Goal: Communication & Community: Share content

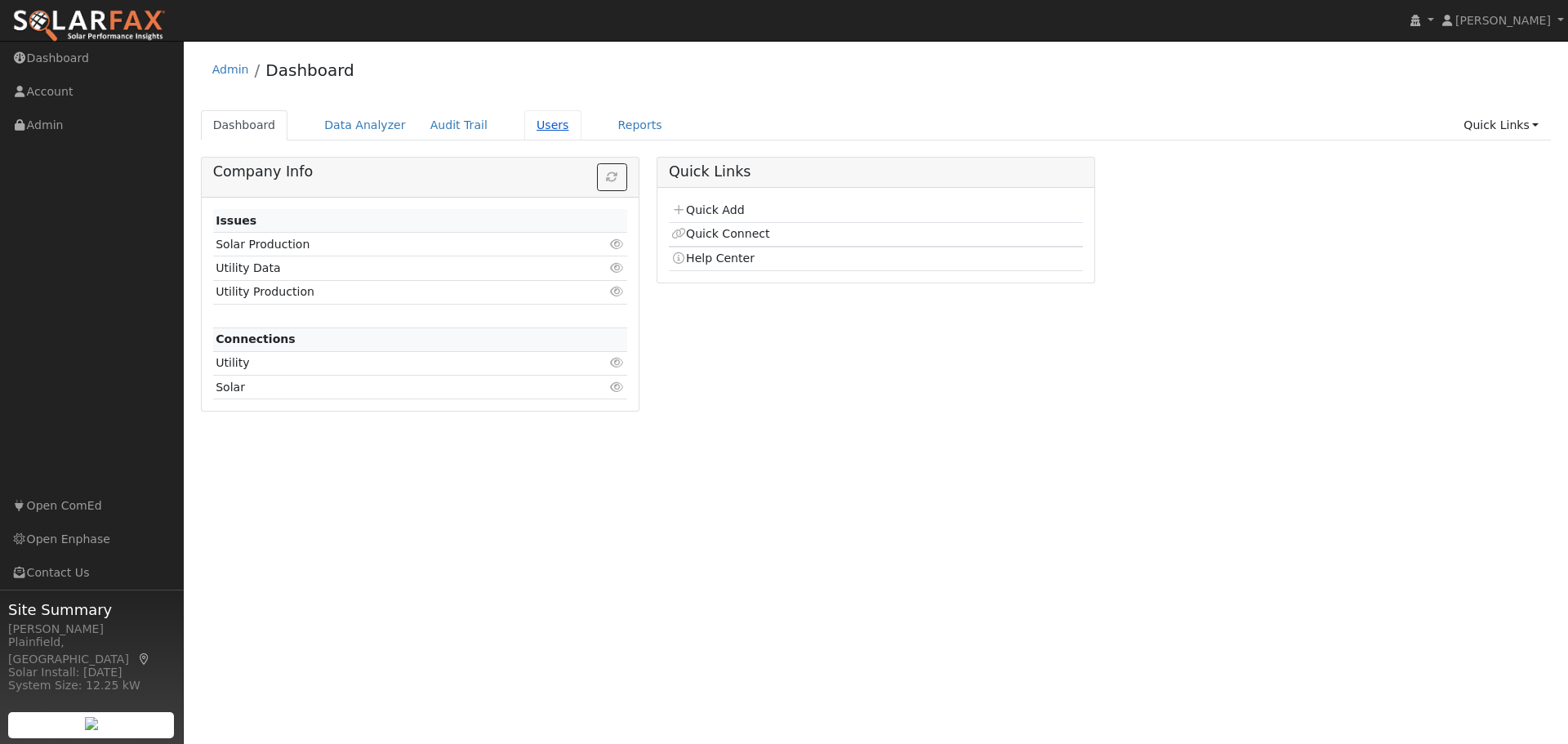
click at [530, 121] on link "Users" at bounding box center [553, 125] width 57 height 30
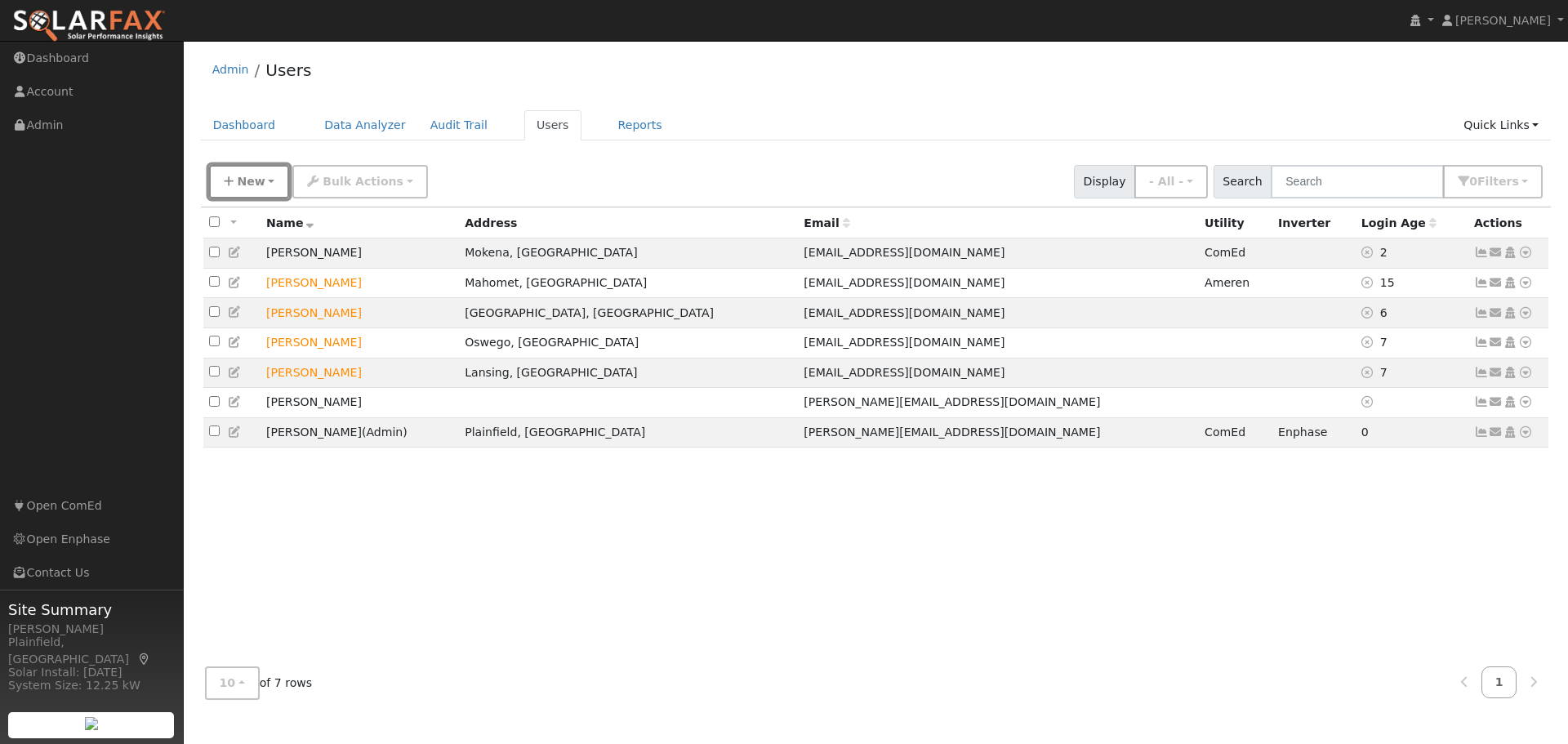
click at [259, 184] on span "New" at bounding box center [251, 181] width 28 height 13
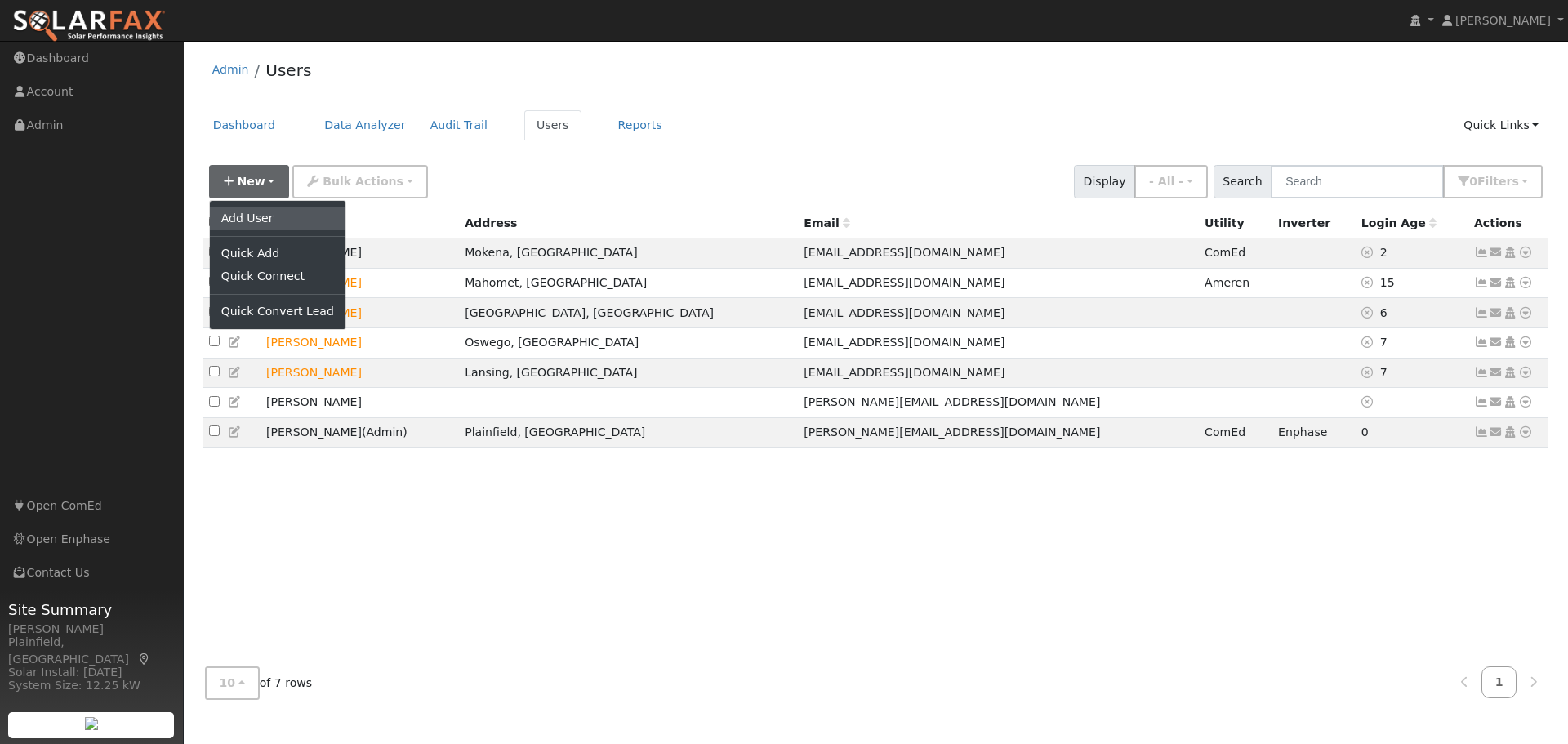
click at [258, 214] on link "Add User" at bounding box center [278, 218] width 136 height 23
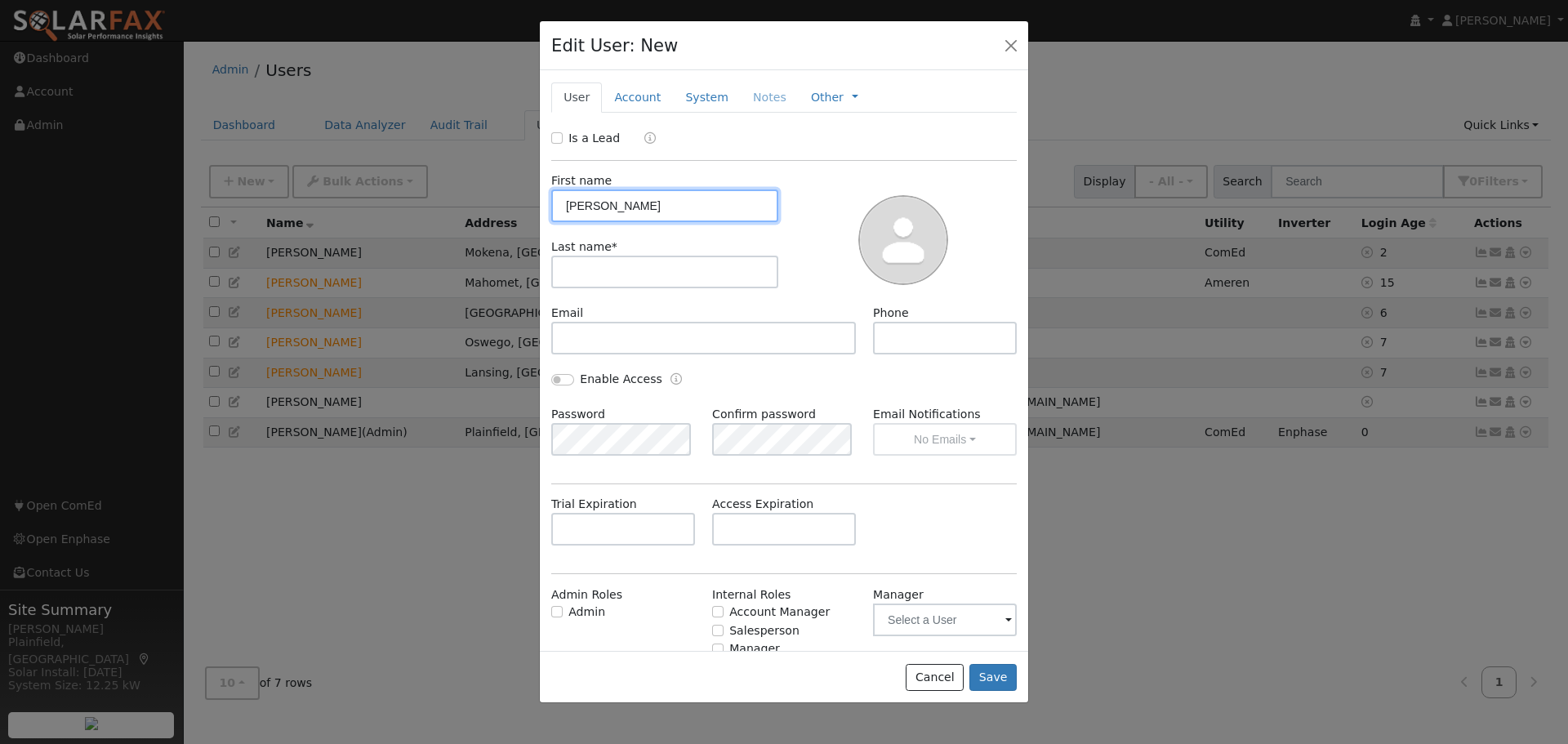
type input "[PERSON_NAME]"
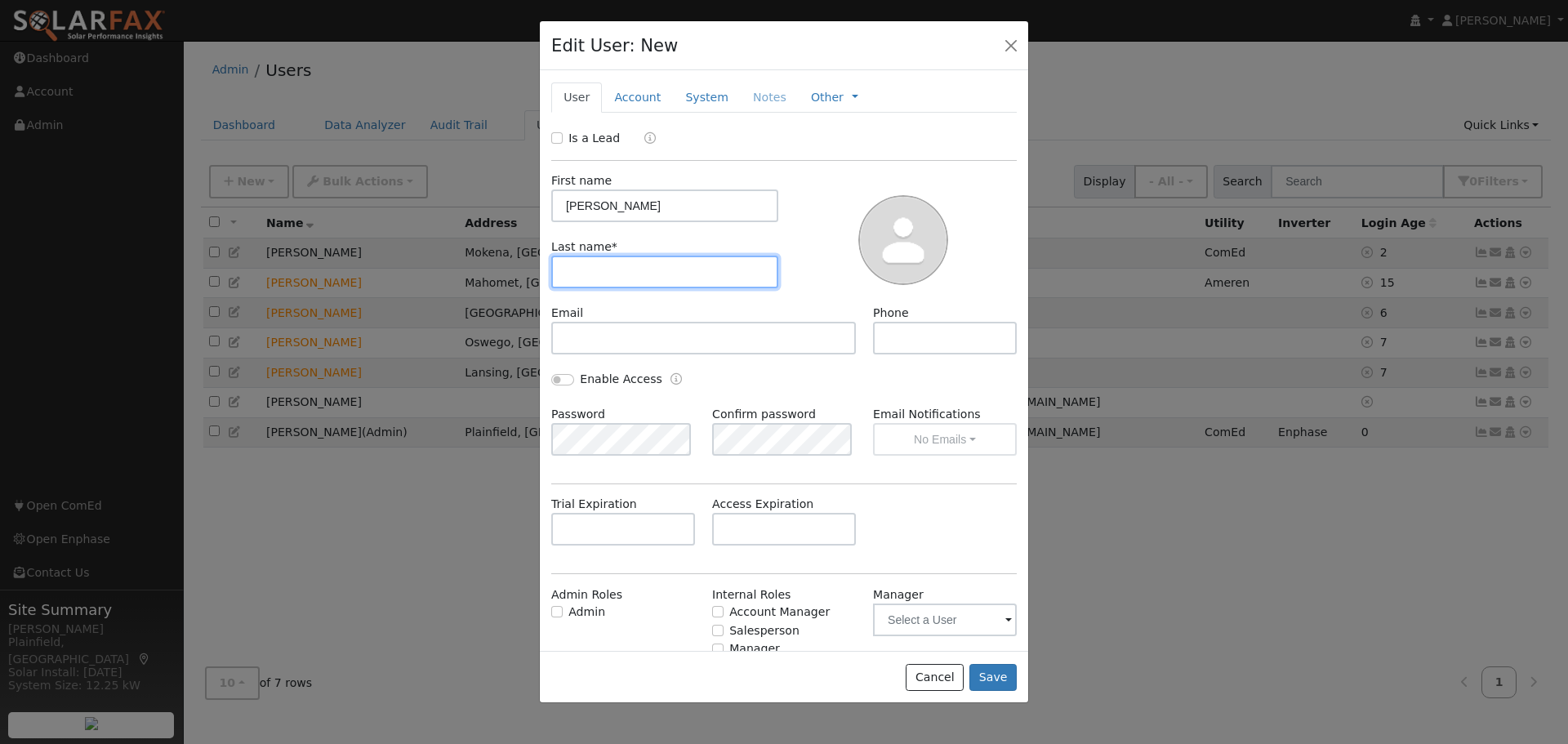
click at [576, 265] on input "text" at bounding box center [664, 272] width 227 height 33
type input "Woodside"
click at [623, 293] on div "First name [PERSON_NAME] name * [PERSON_NAME]" at bounding box center [665, 238] width 238 height 133
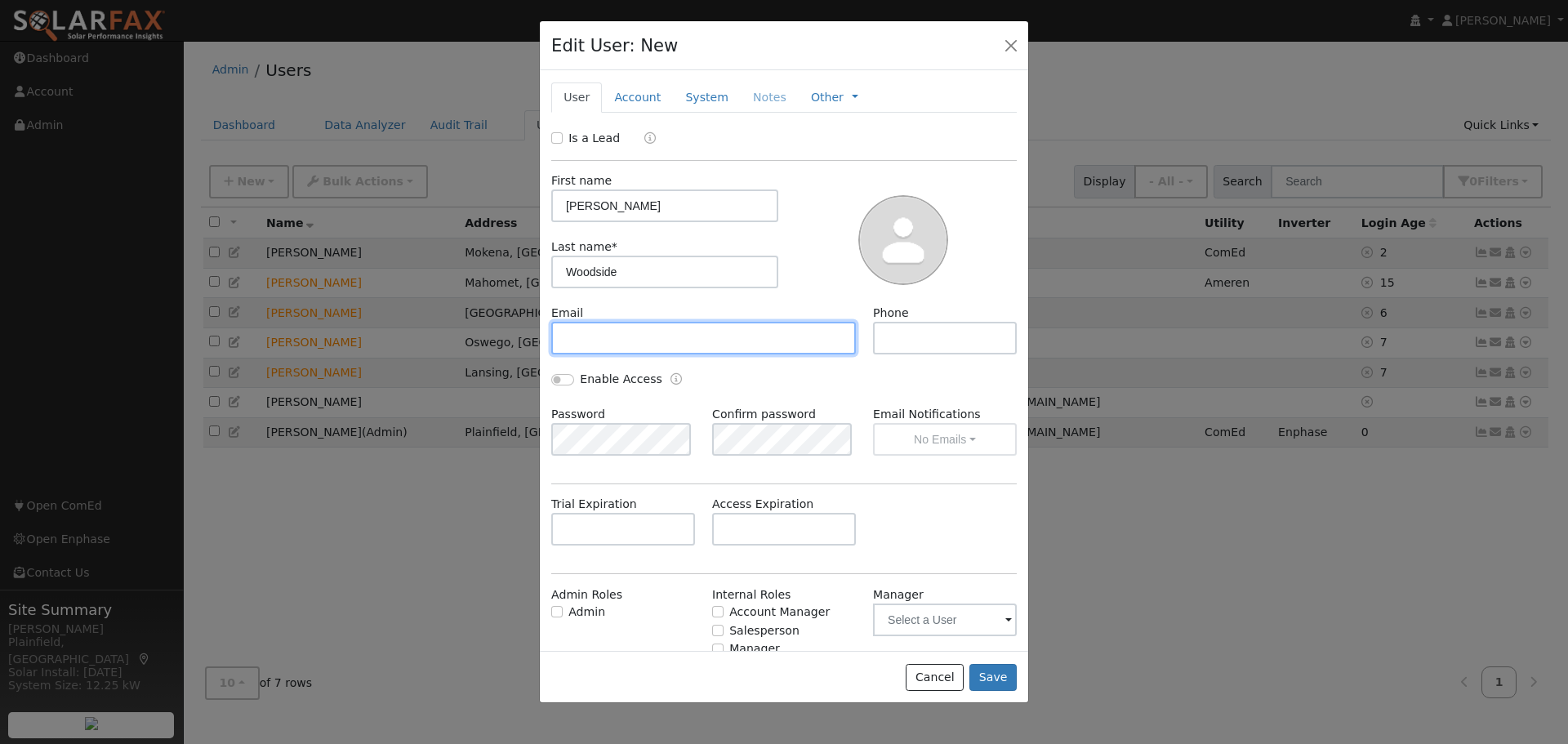
click at [601, 346] on input "text" at bounding box center [703, 338] width 305 height 33
type input "[EMAIL_ADDRESS][DOMAIN_NAME]"
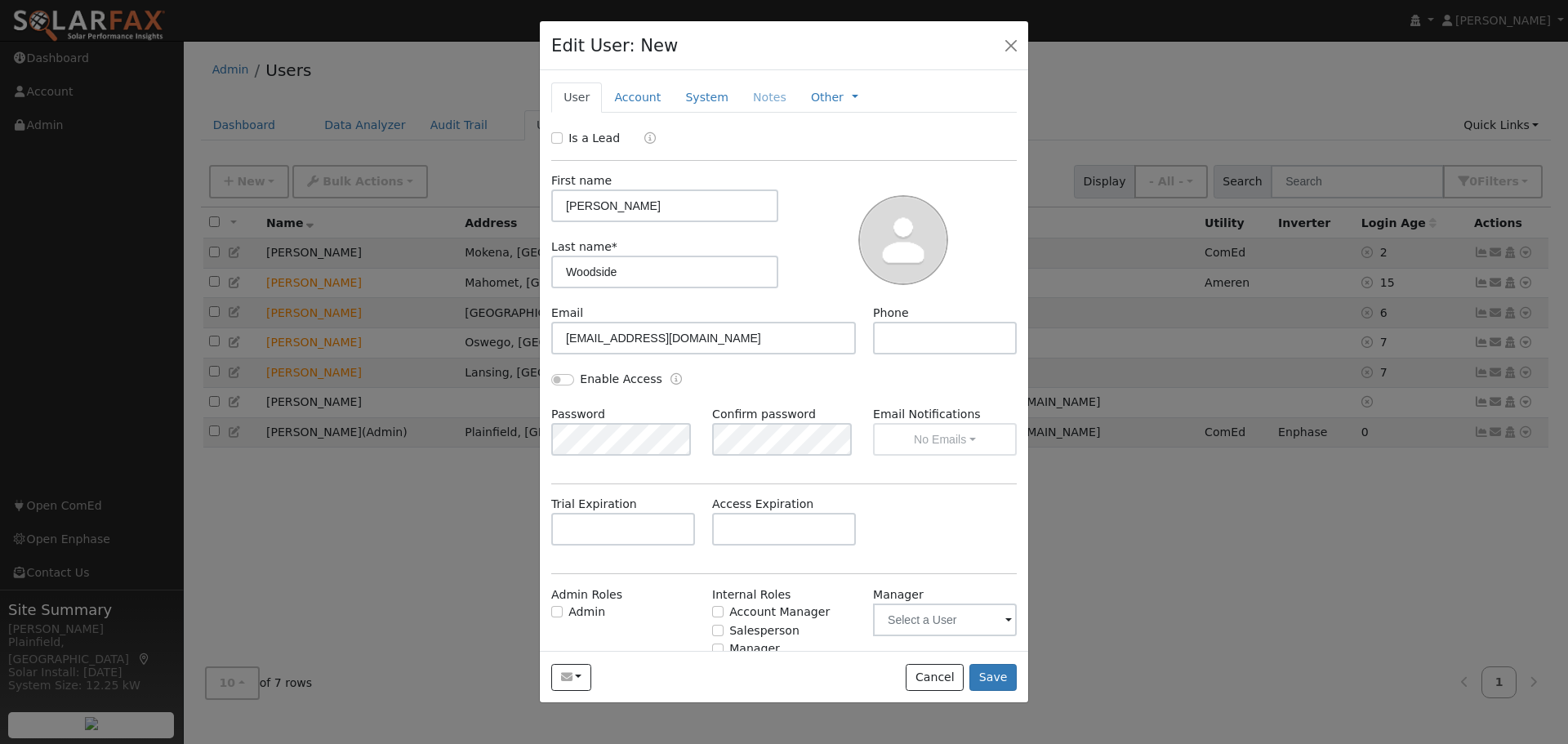
click at [729, 399] on div "Enable Access" at bounding box center [784, 388] width 483 height 35
click at [615, 90] on link "Account" at bounding box center [637, 97] width 71 height 30
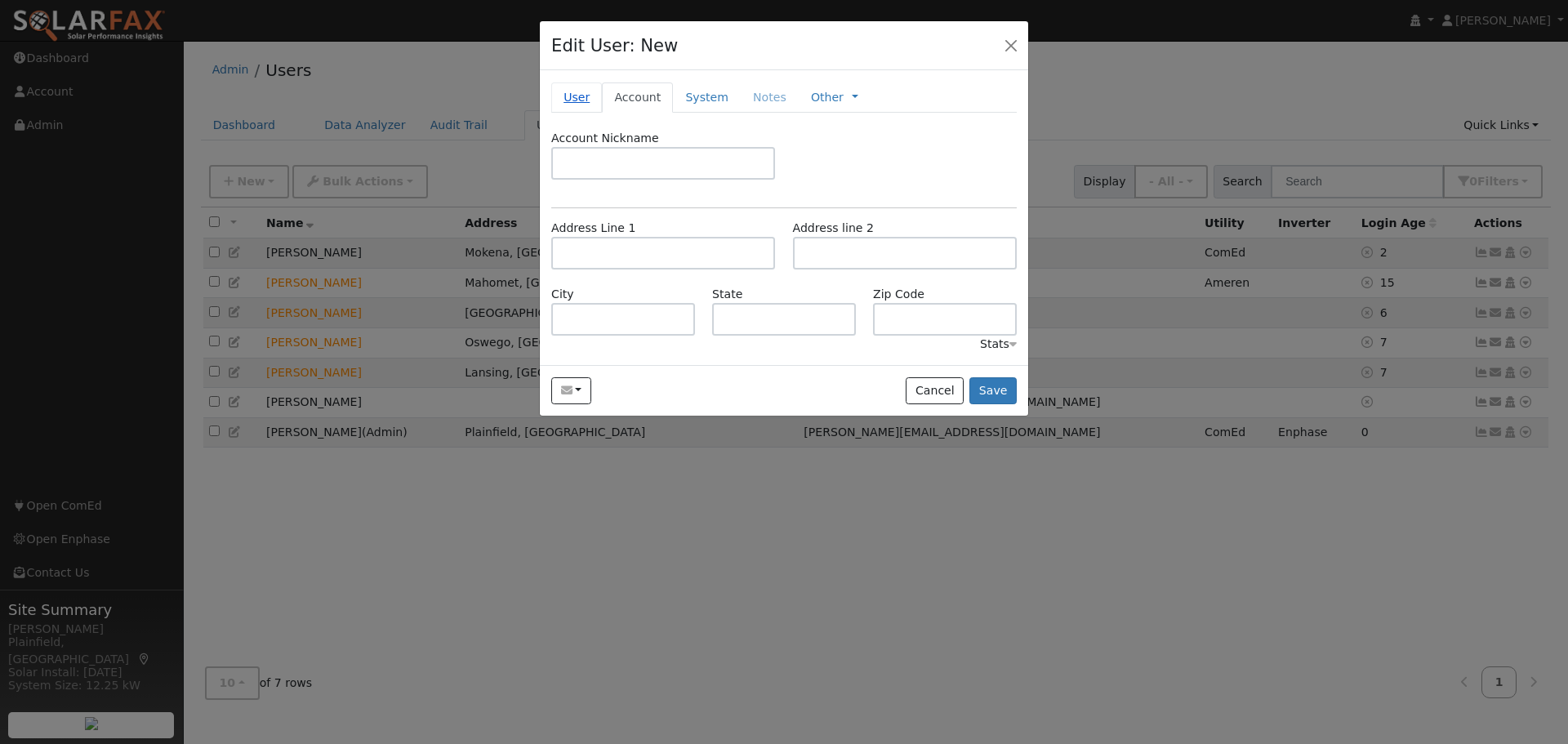
click at [589, 97] on link "User" at bounding box center [576, 97] width 50 height 30
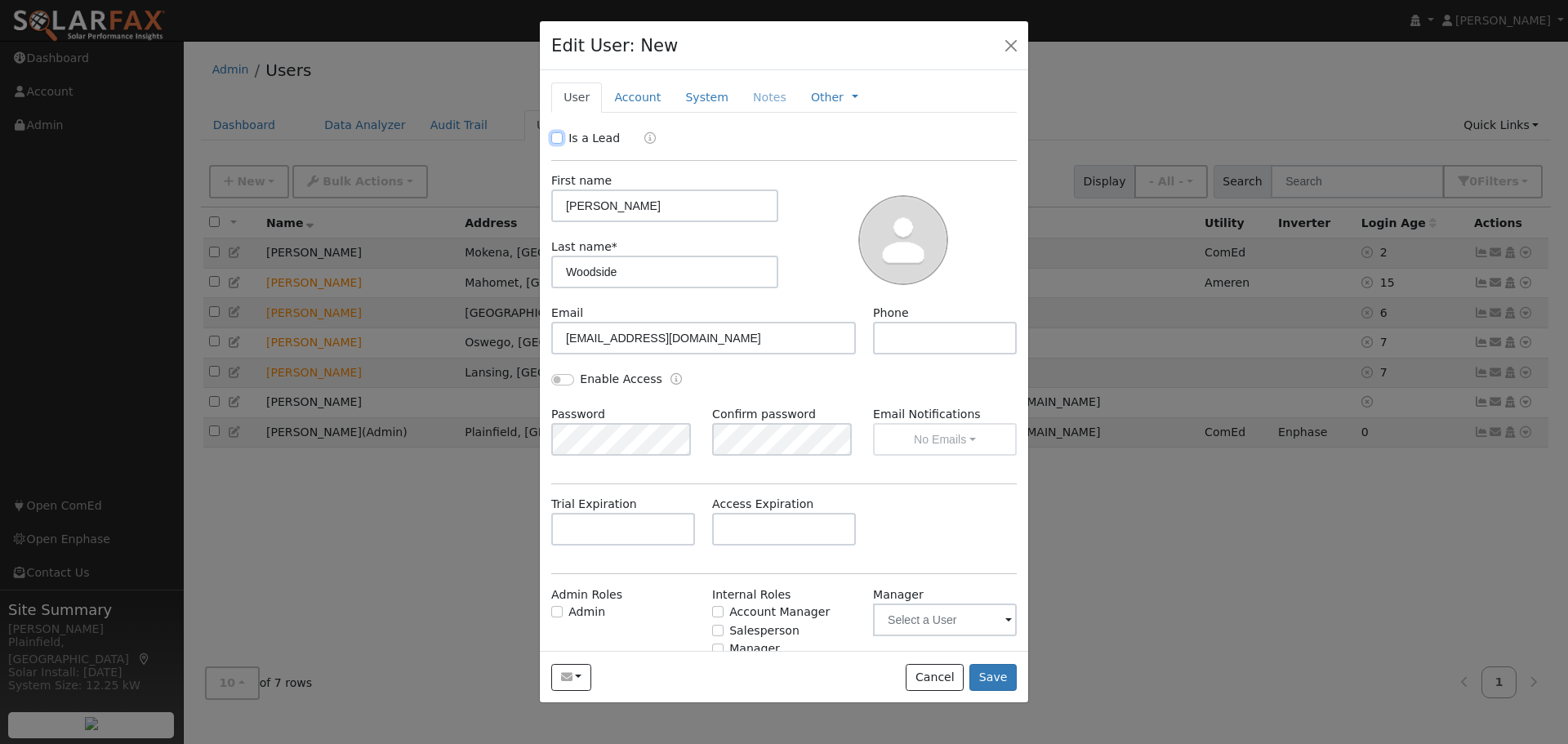
click at [558, 138] on input "Is a Lead" at bounding box center [557, 138] width 12 height 12
checkbox input "true"
click at [671, 136] on link "Qualified" at bounding box center [658, 137] width 61 height 13
click at [648, 92] on link "Account" at bounding box center [637, 97] width 71 height 30
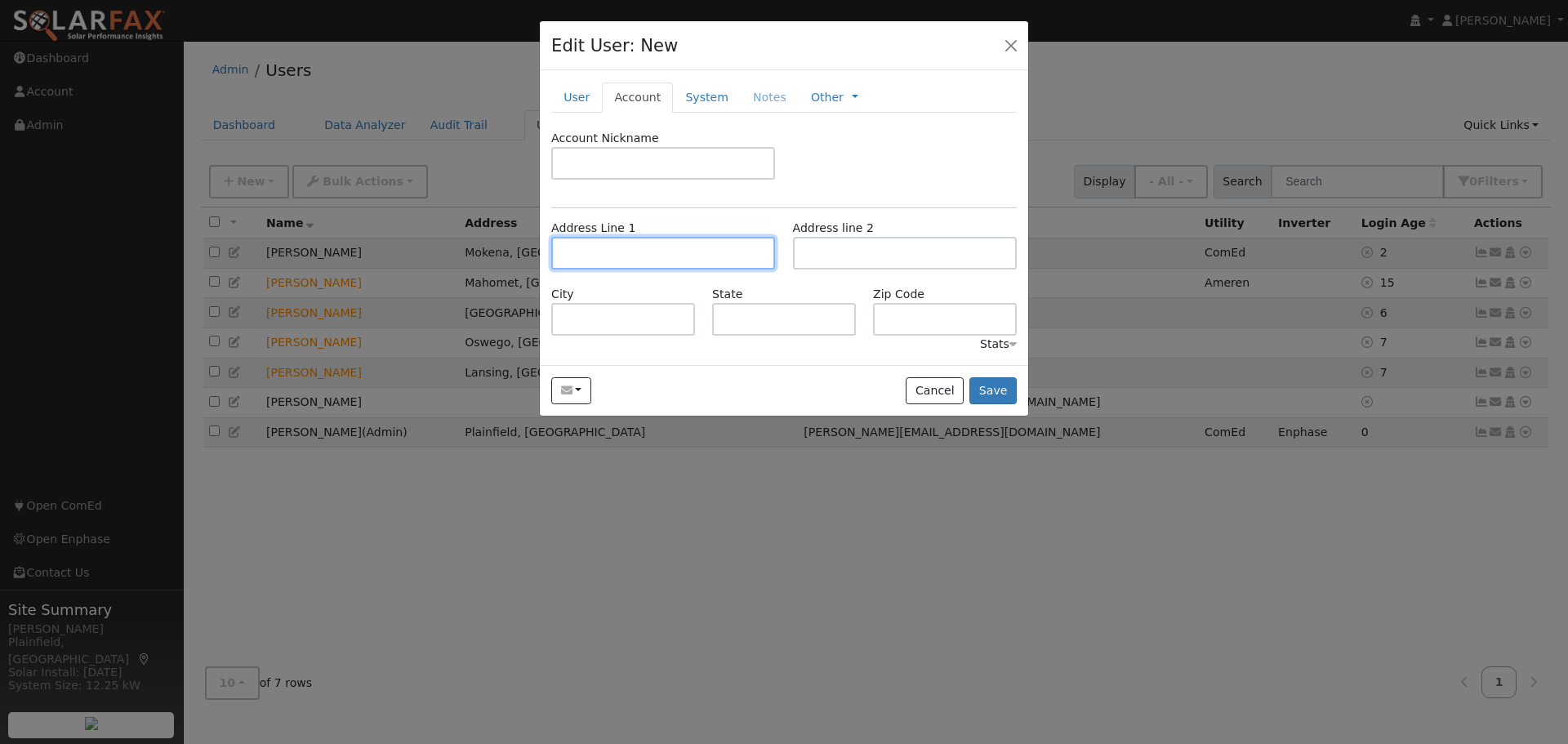
click at [588, 251] on input "text" at bounding box center [662, 253] width 224 height 33
type input "[STREET_ADDRESS]"
type input "[PERSON_NAME]"
type input "IL"
type input "62294"
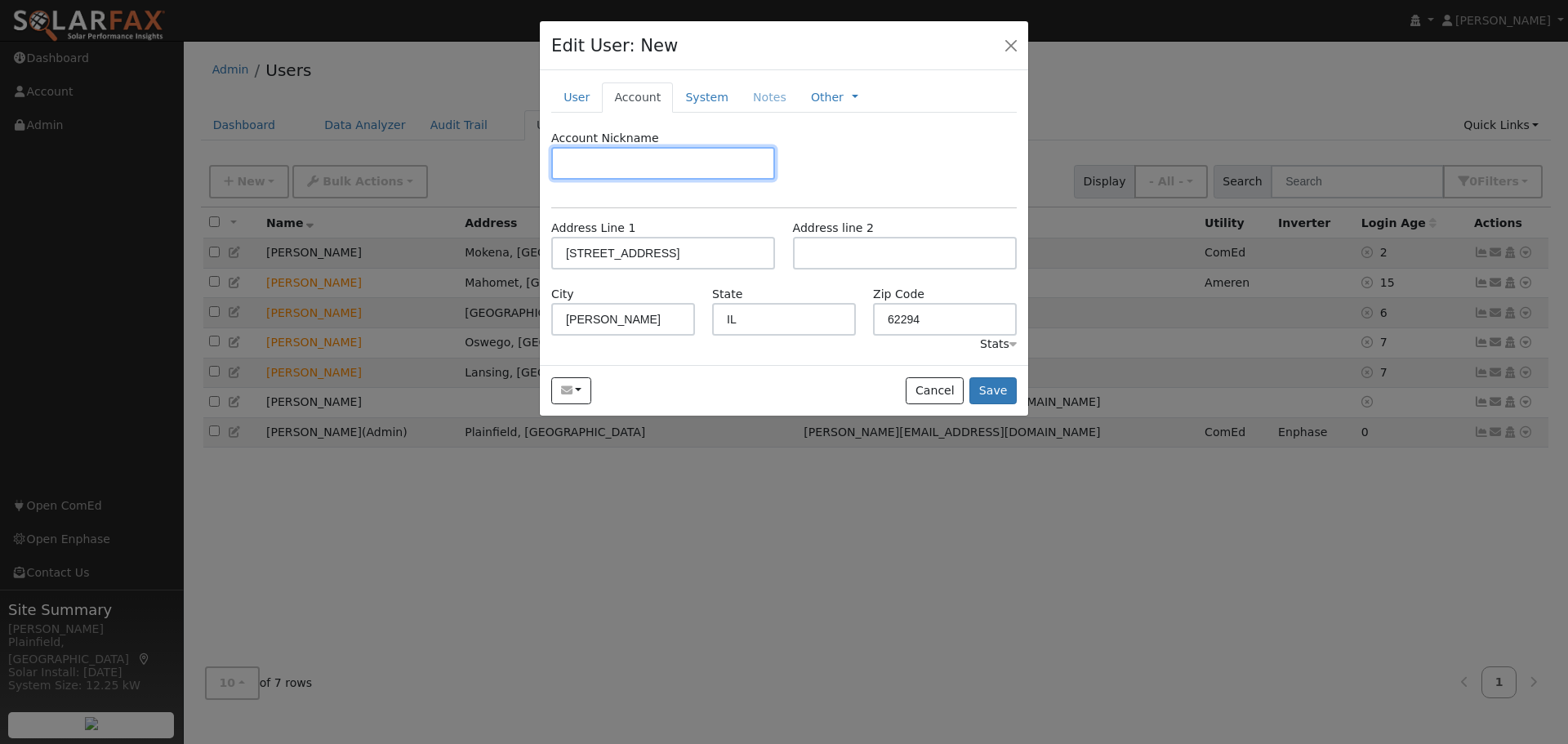
click at [578, 164] on input "text" at bounding box center [662, 164] width 224 height 33
type input "Belong Salon and Extension"
click at [995, 392] on button "Save" at bounding box center [992, 391] width 47 height 28
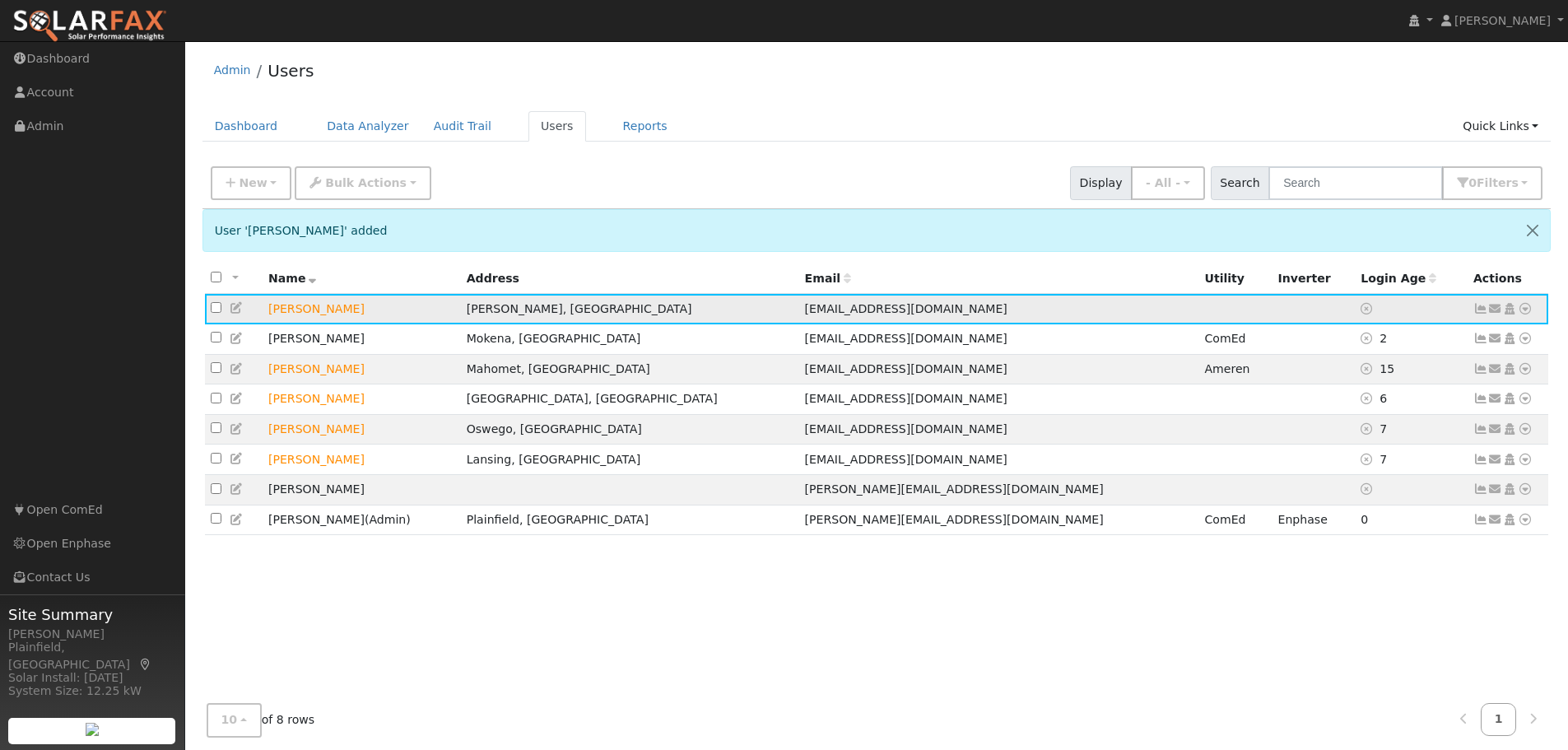
click at [343, 305] on td "[PERSON_NAME]" at bounding box center [361, 308] width 198 height 30
click at [231, 308] on icon at bounding box center [236, 308] width 15 height 12
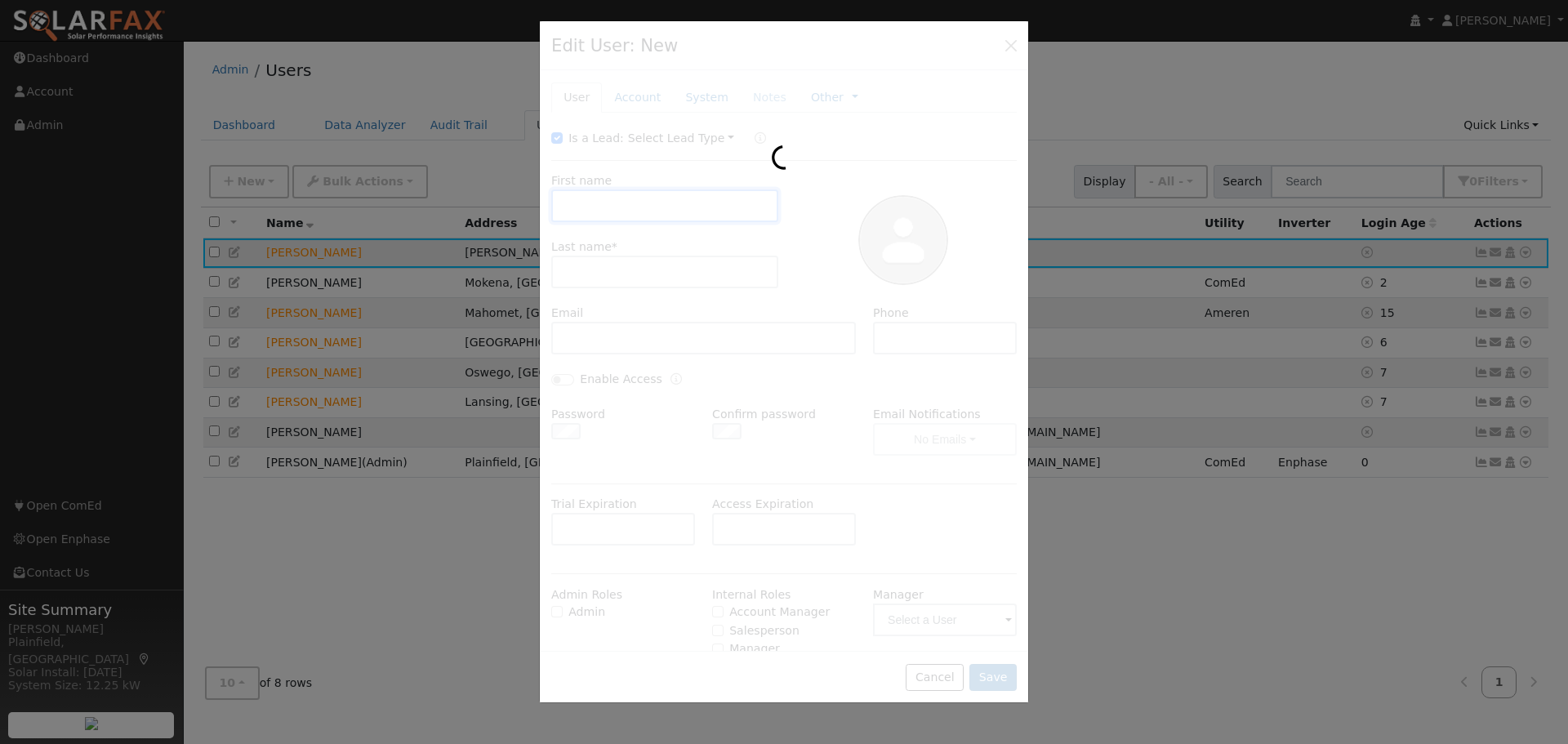
type input "[PERSON_NAME]"
type input "Woodside"
type input "[EMAIL_ADDRESS][DOMAIN_NAME]"
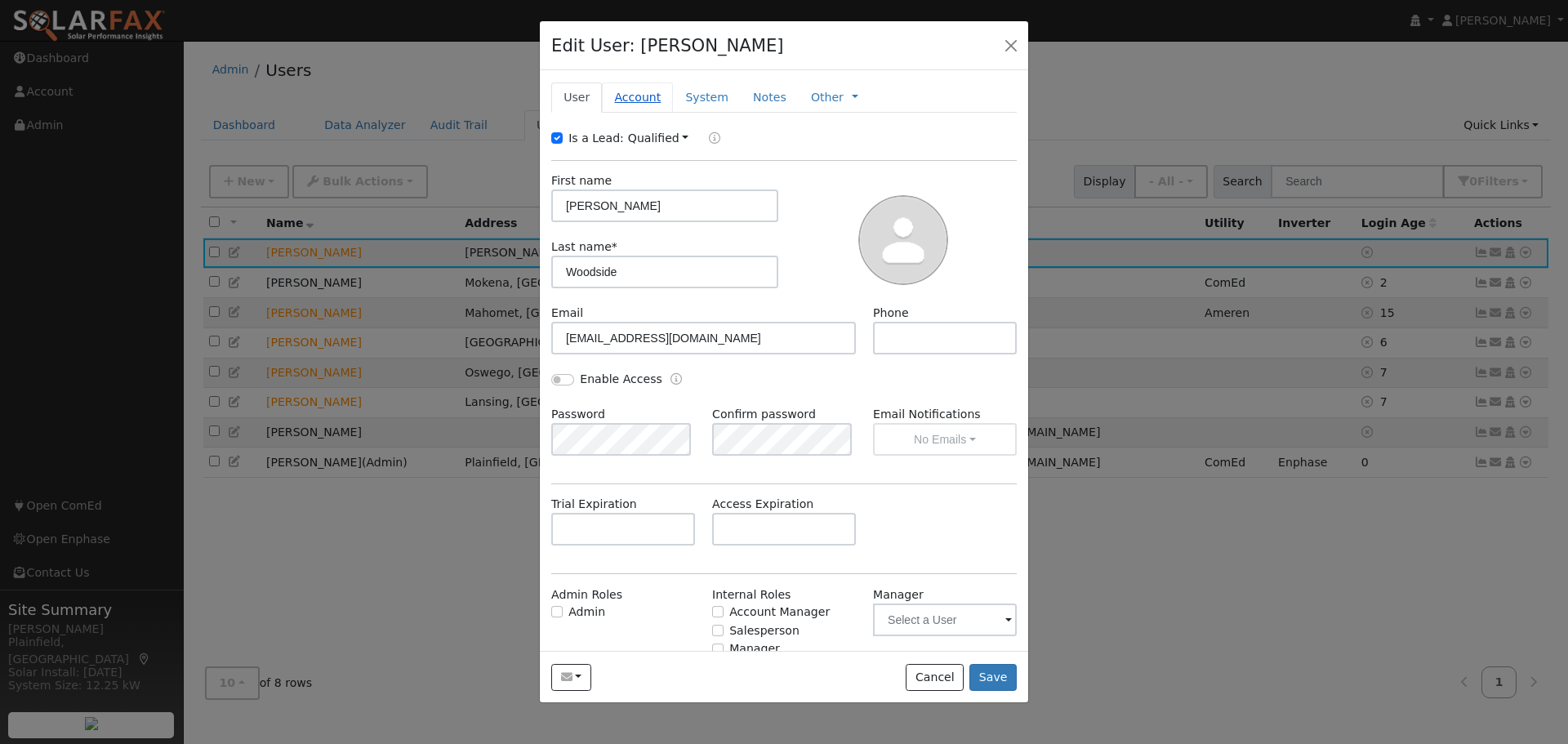
click at [629, 101] on link "Account" at bounding box center [637, 97] width 71 height 30
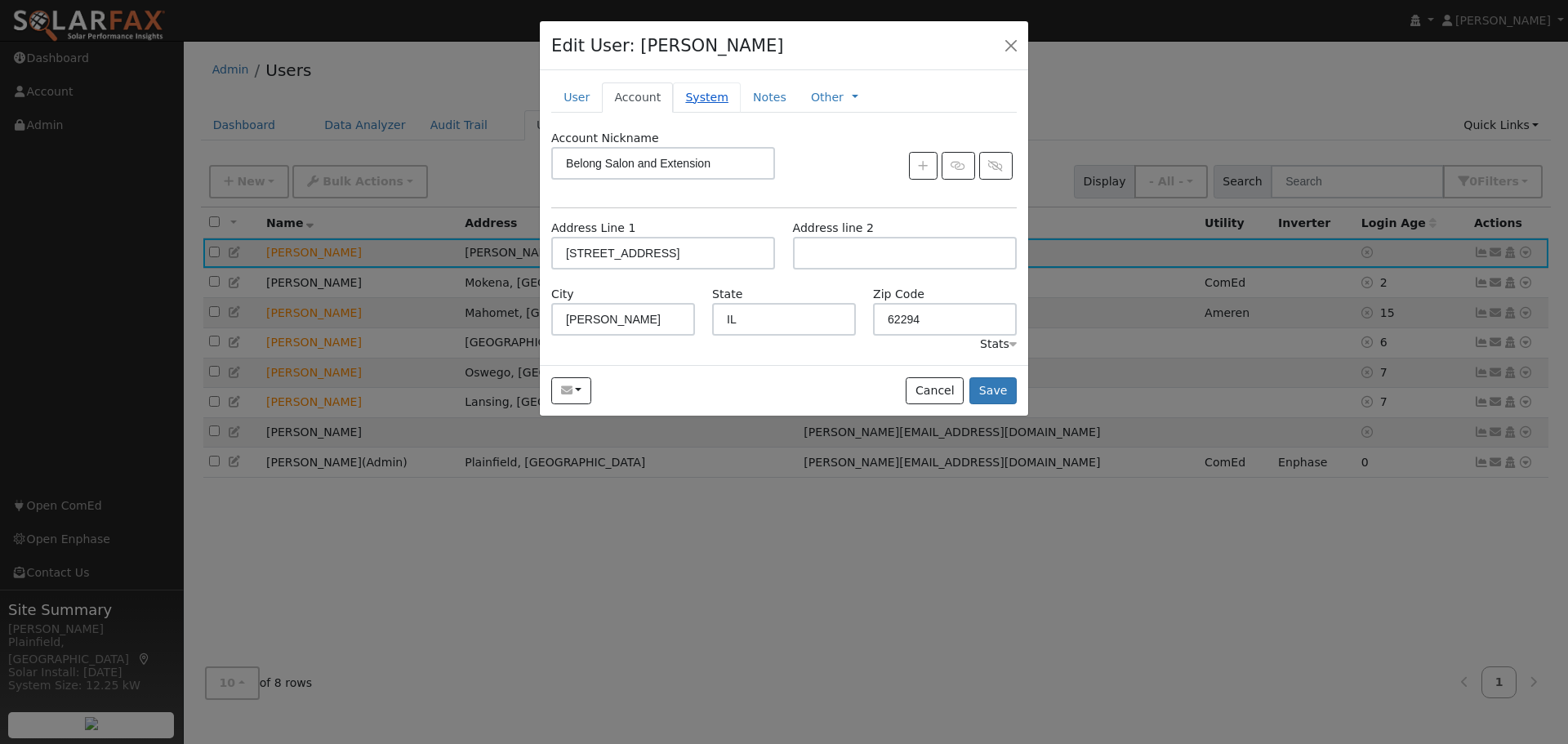
click at [692, 94] on link "System" at bounding box center [707, 97] width 68 height 30
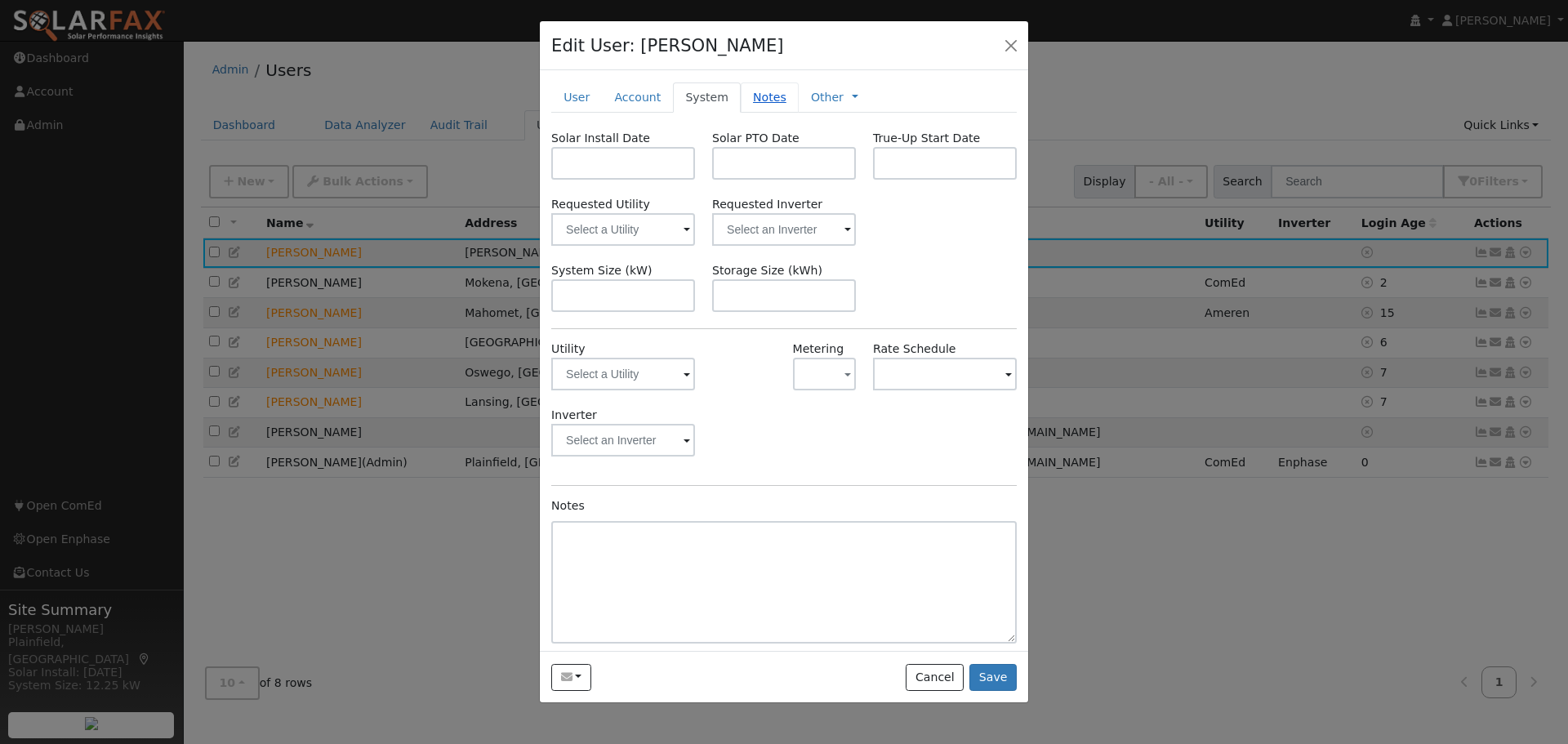
click at [756, 97] on link "Notes" at bounding box center [769, 97] width 58 height 30
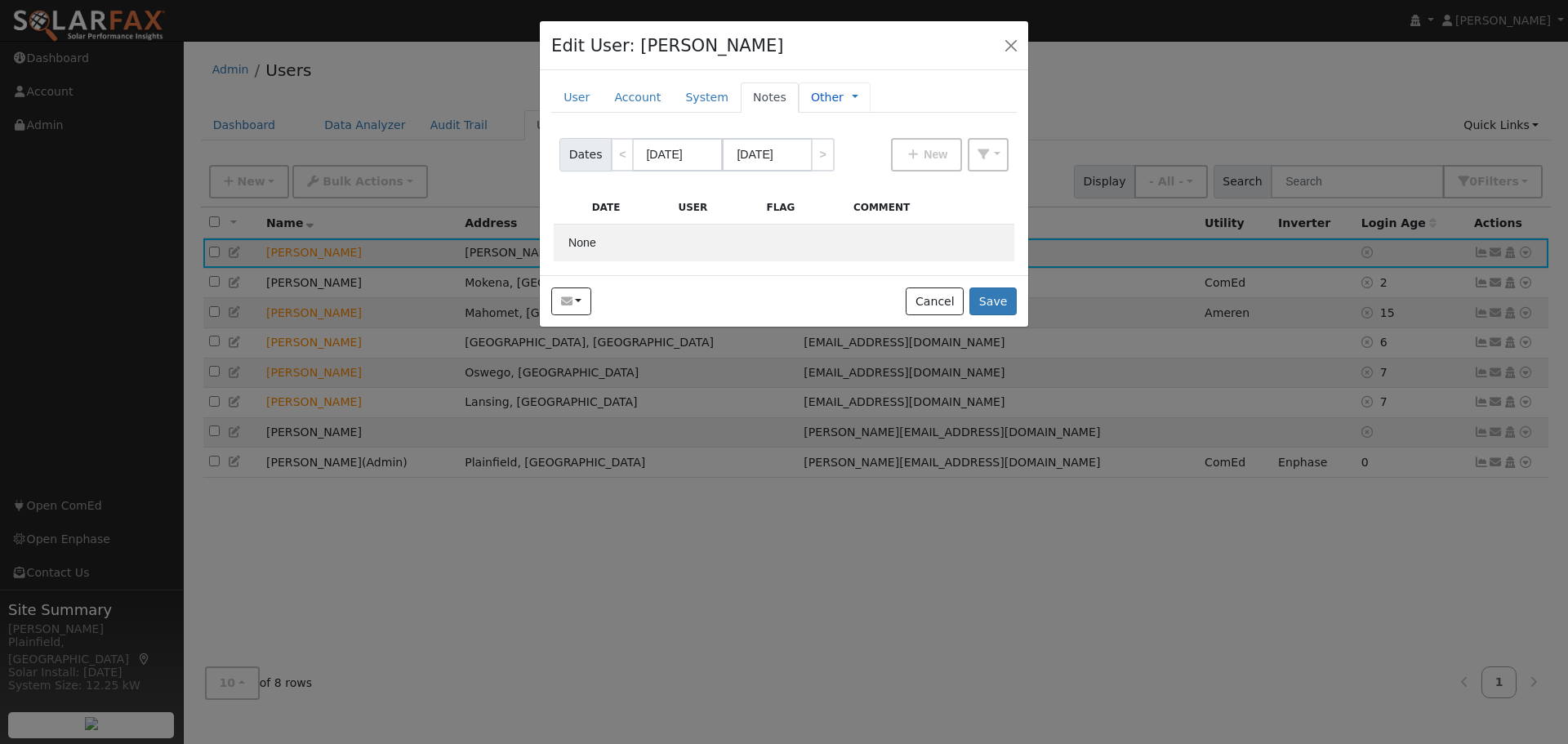
click at [811, 97] on link "Other" at bounding box center [828, 98] width 33 height 17
click at [752, 95] on link "Notes" at bounding box center [769, 97] width 58 height 30
click at [927, 298] on button "Cancel" at bounding box center [935, 301] width 58 height 28
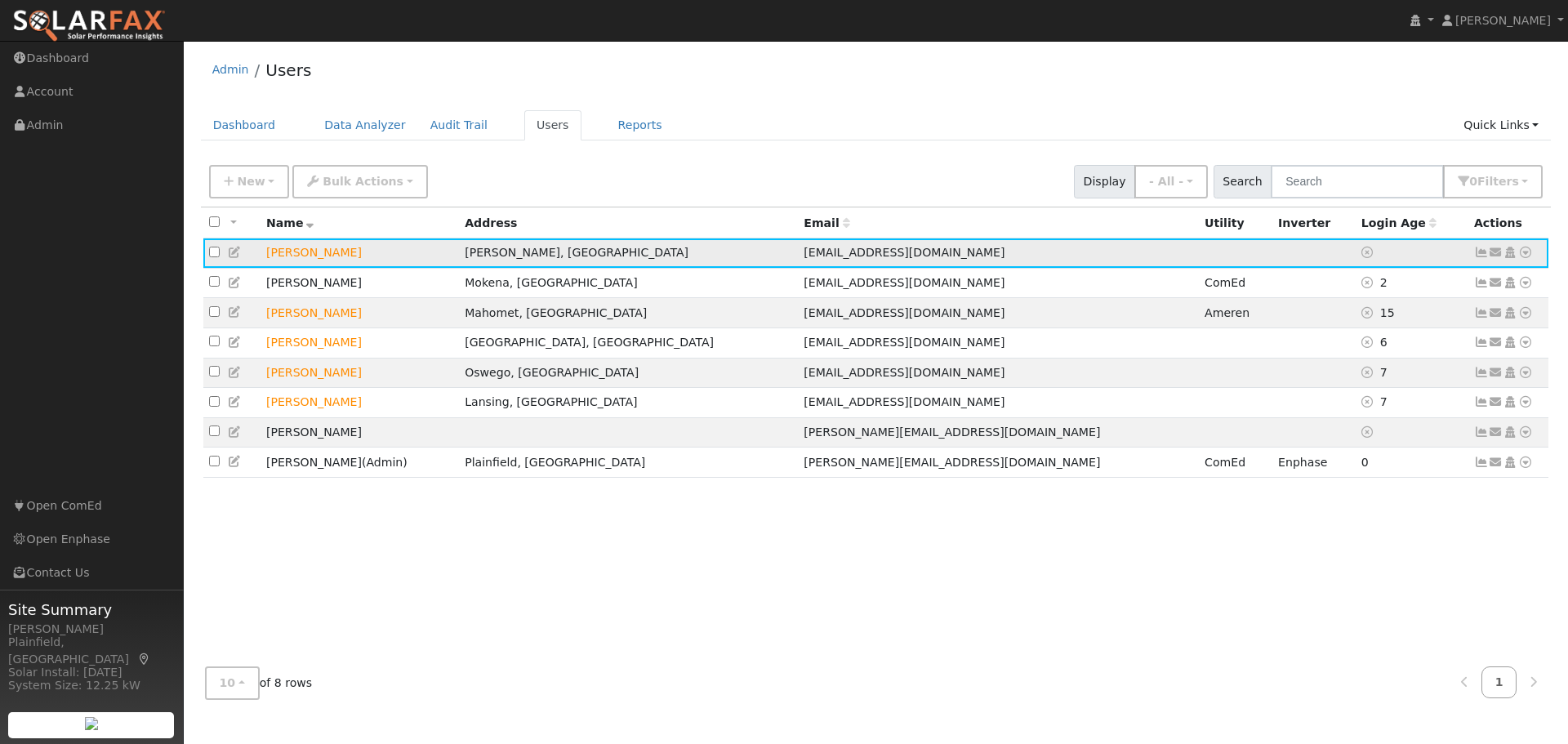
click at [1501, 255] on icon at bounding box center [1495, 253] width 15 height 12
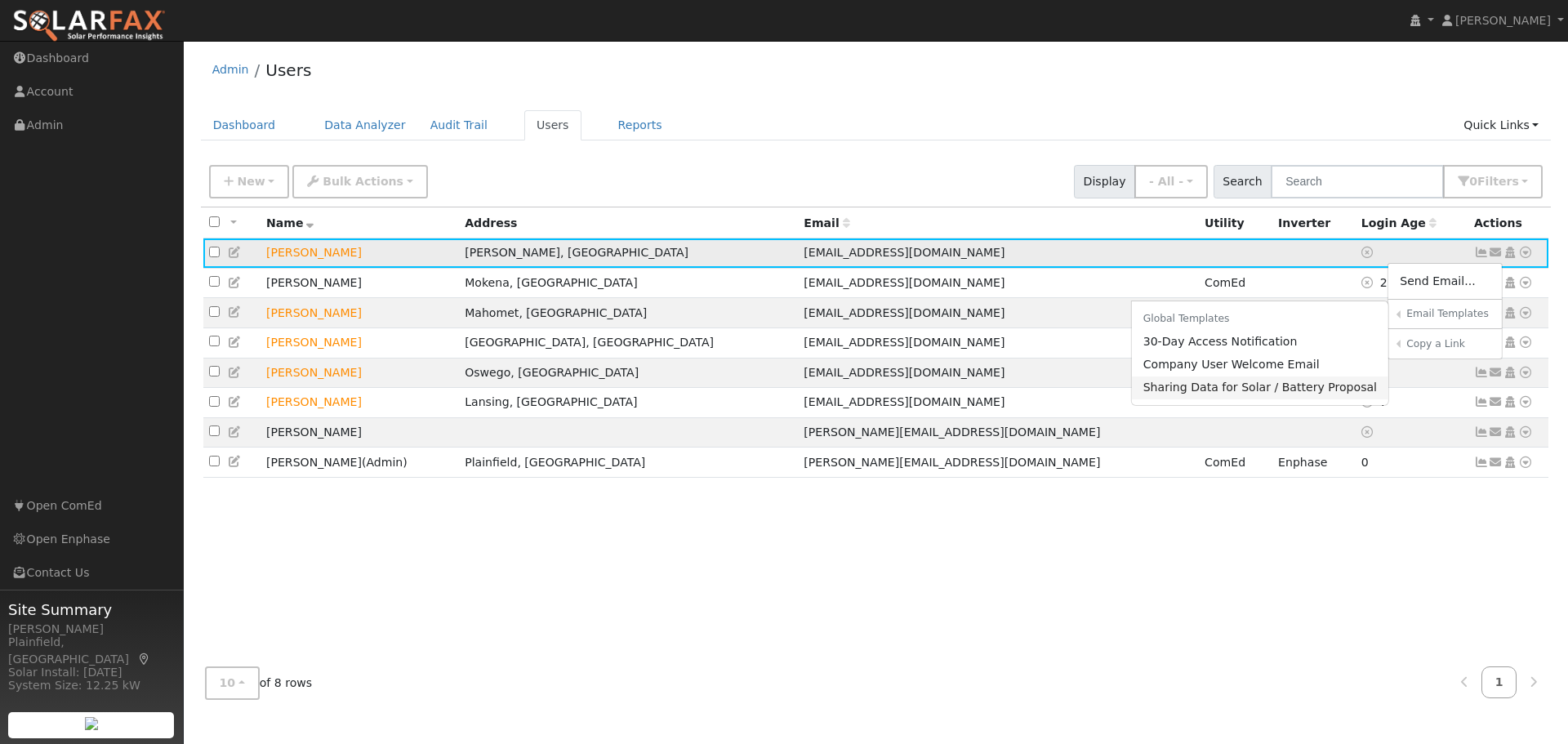
click at [1259, 384] on link "Sharing Data for Solar / Battery Proposal" at bounding box center [1260, 388] width 257 height 23
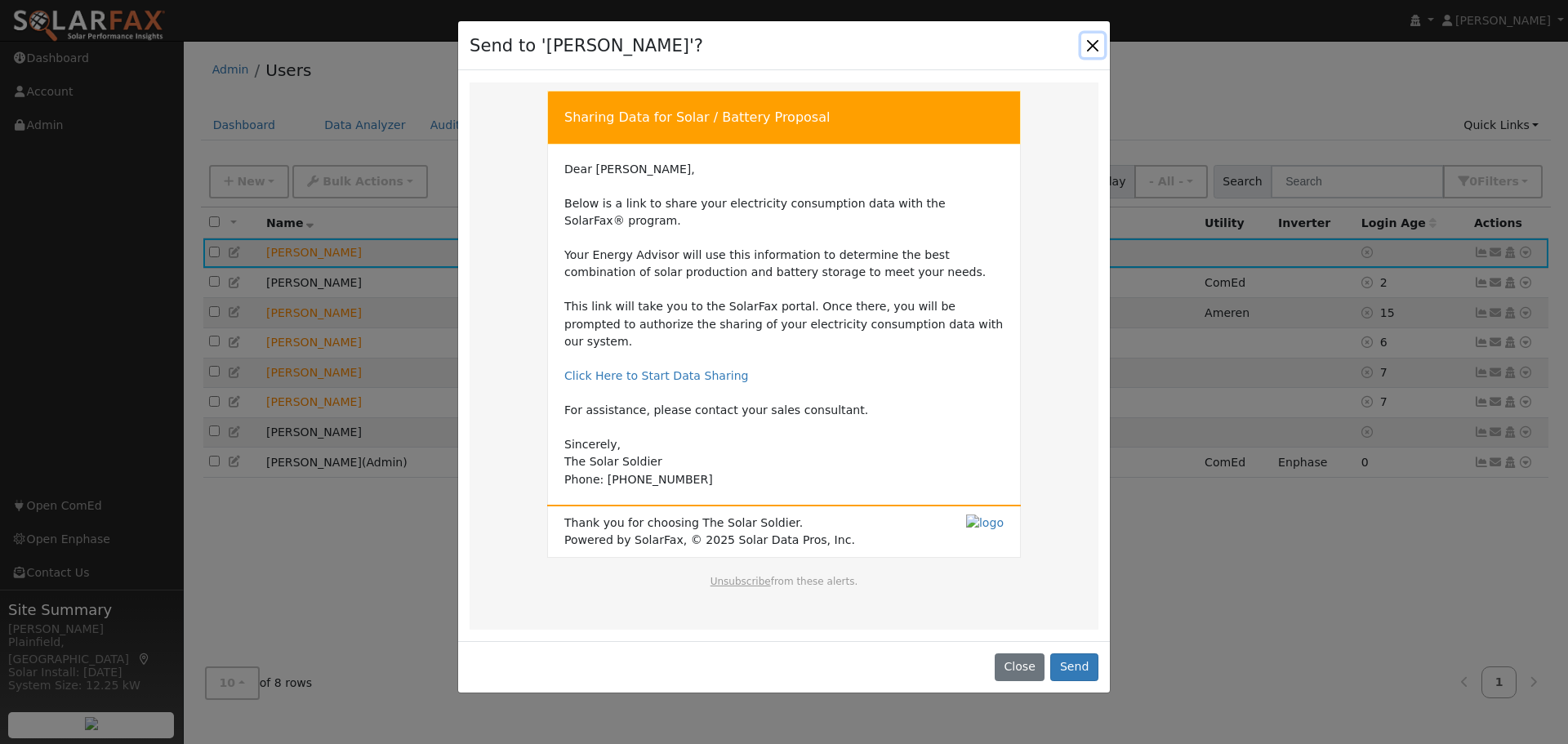
click at [1094, 41] on button "Close" at bounding box center [1093, 45] width 23 height 23
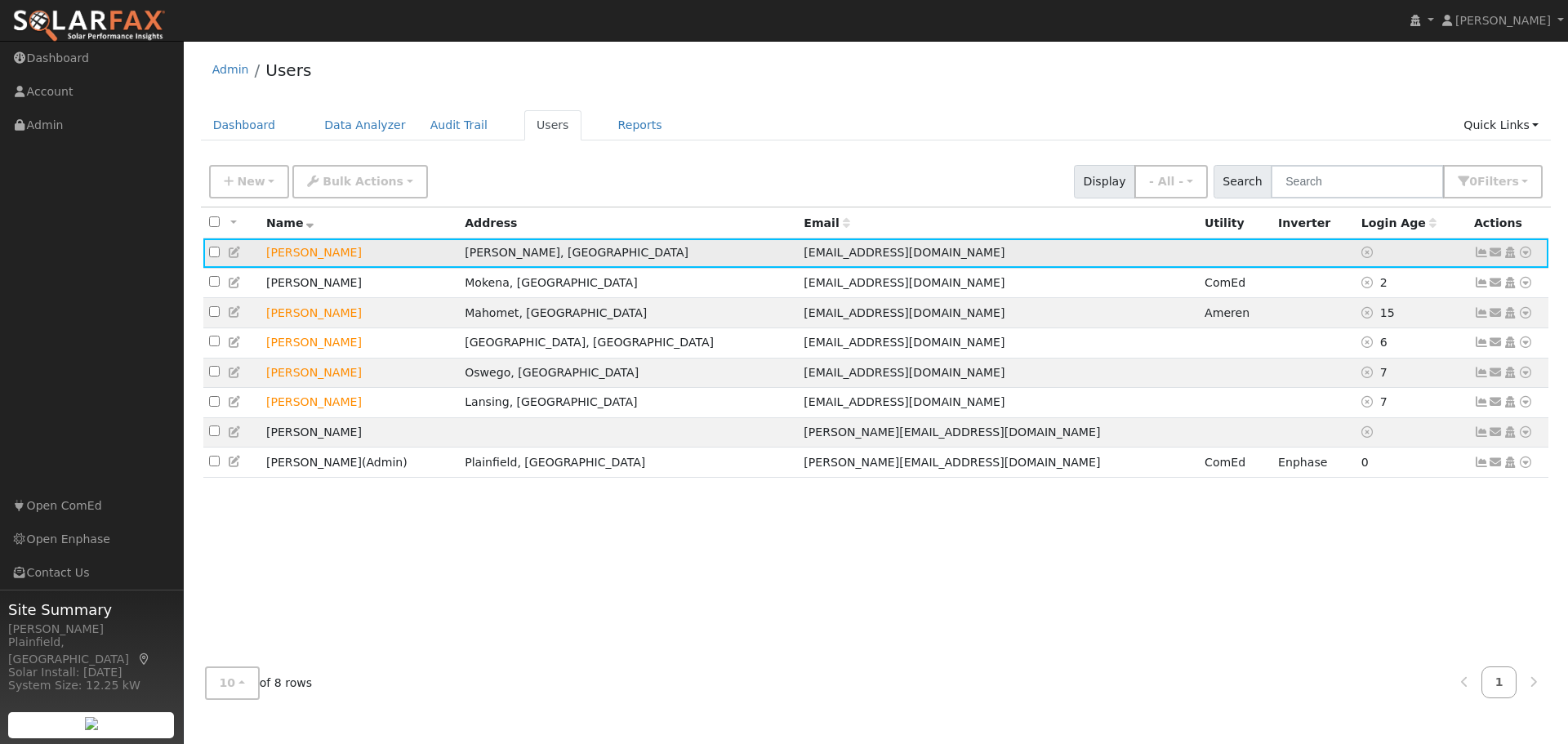
click at [1496, 253] on icon at bounding box center [1495, 253] width 15 height 12
click at [1434, 285] on link "Send Email..." at bounding box center [1444, 281] width 113 height 23
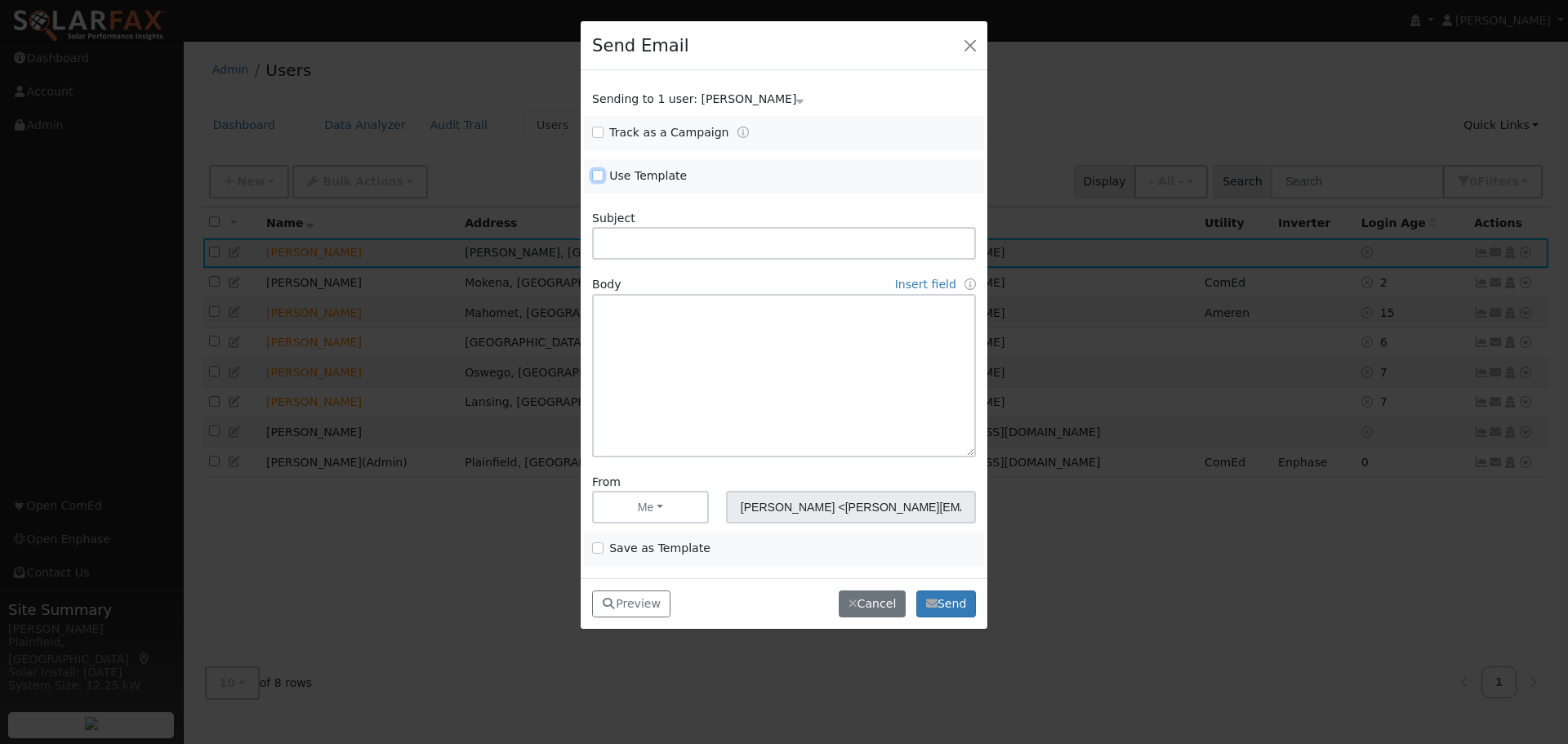
click at [597, 179] on input "Use Template" at bounding box center [598, 175] width 12 height 12
checkbox input "true"
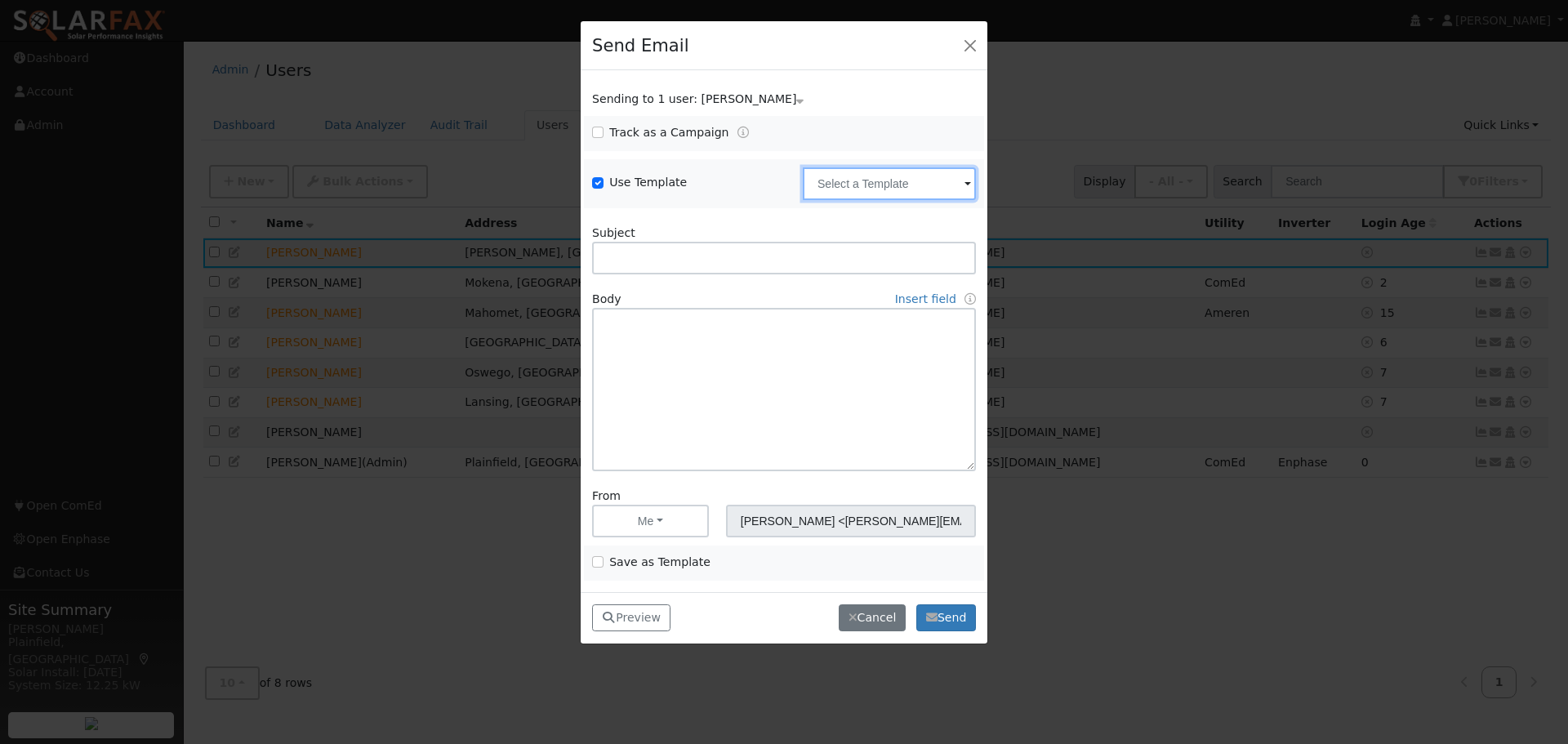
click at [870, 187] on input "text" at bounding box center [889, 184] width 173 height 33
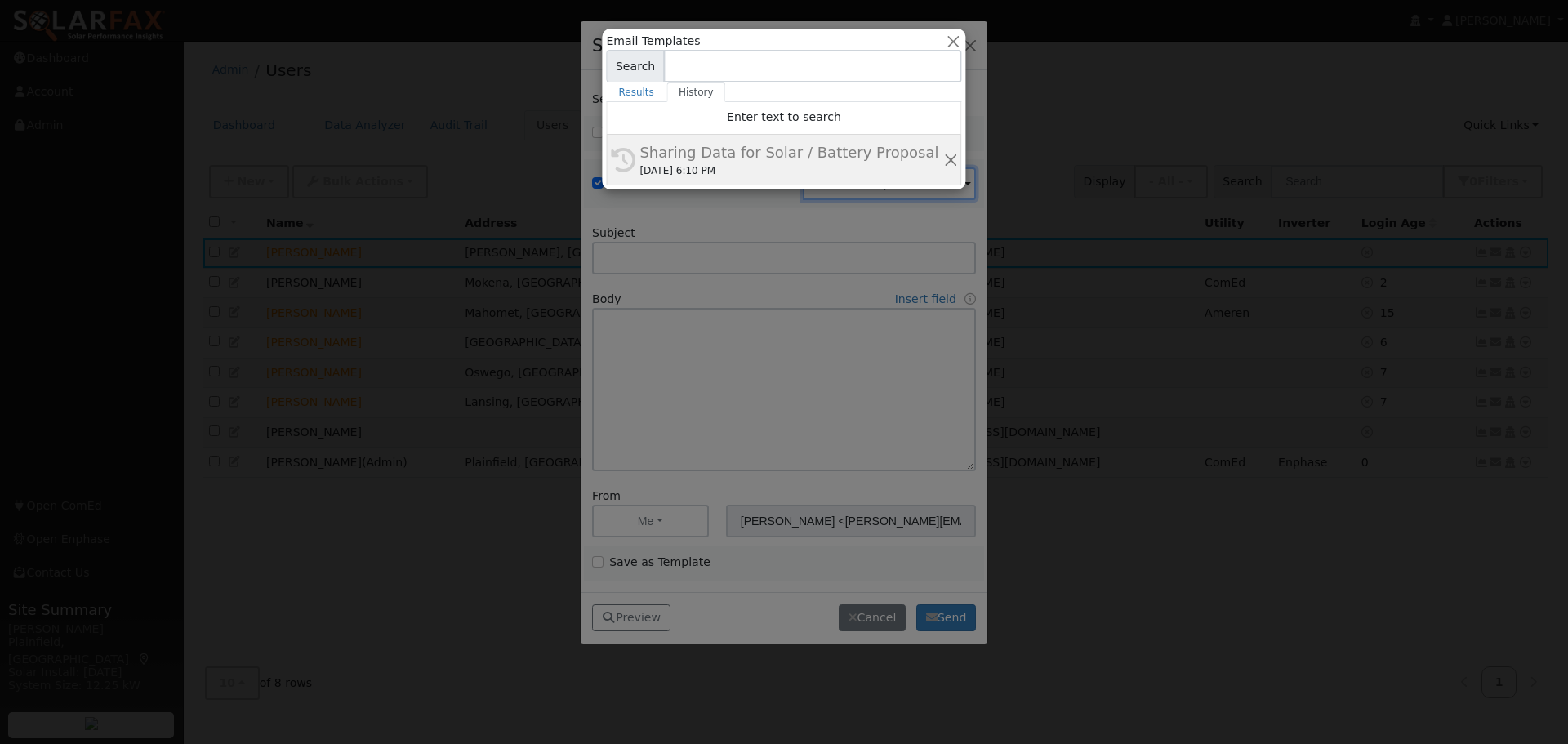
click at [744, 164] on div "Sharing Data for Solar / Battery Proposal" at bounding box center [791, 152] width 303 height 22
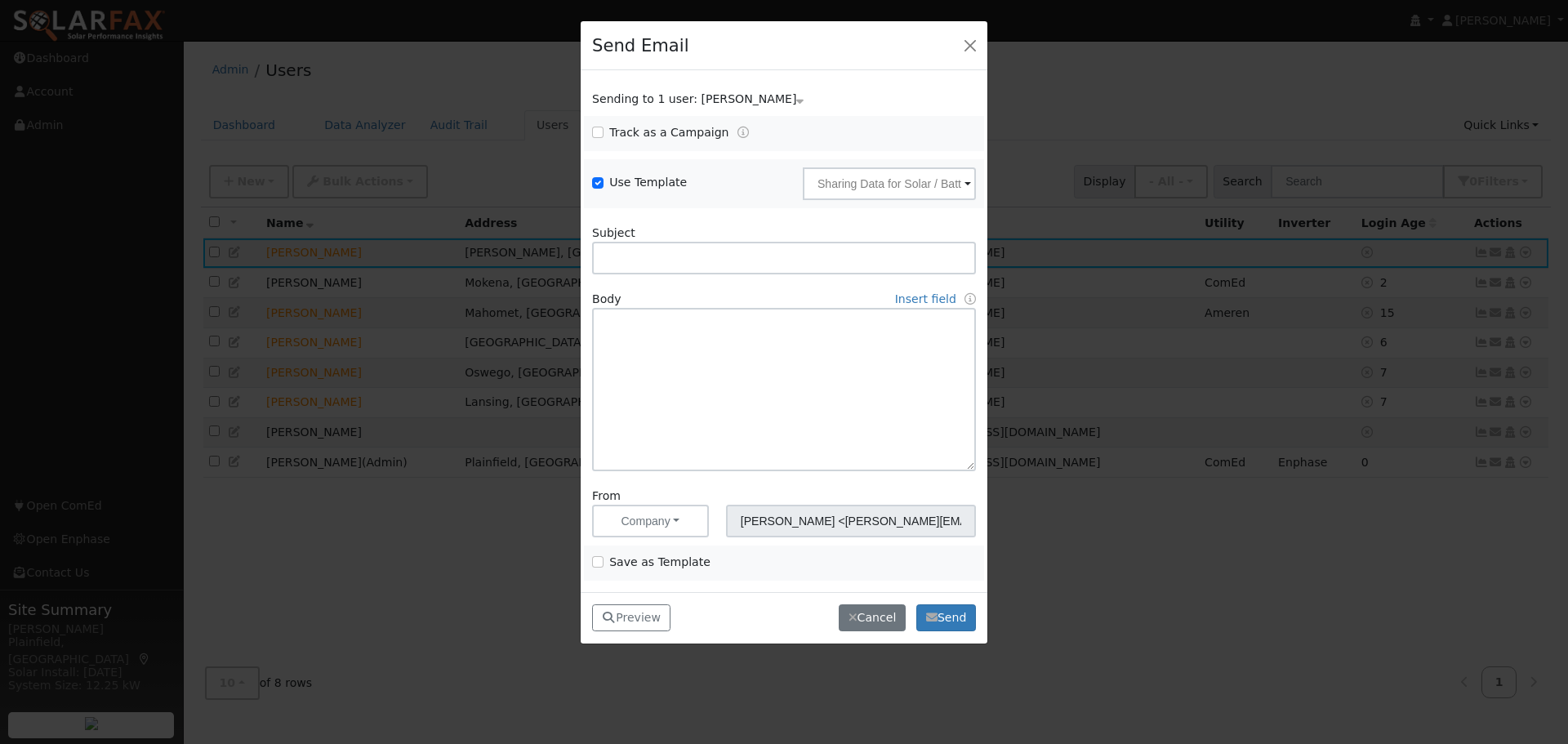
type input "Sharing Data for Solar / Battery Proposal"
type textarea "Dear {user_fname}, Below is a link to share your electricity consumption data w…"
type input "The Solar Soldier <[EMAIL_ADDRESS][DOMAIN_NAME]>"
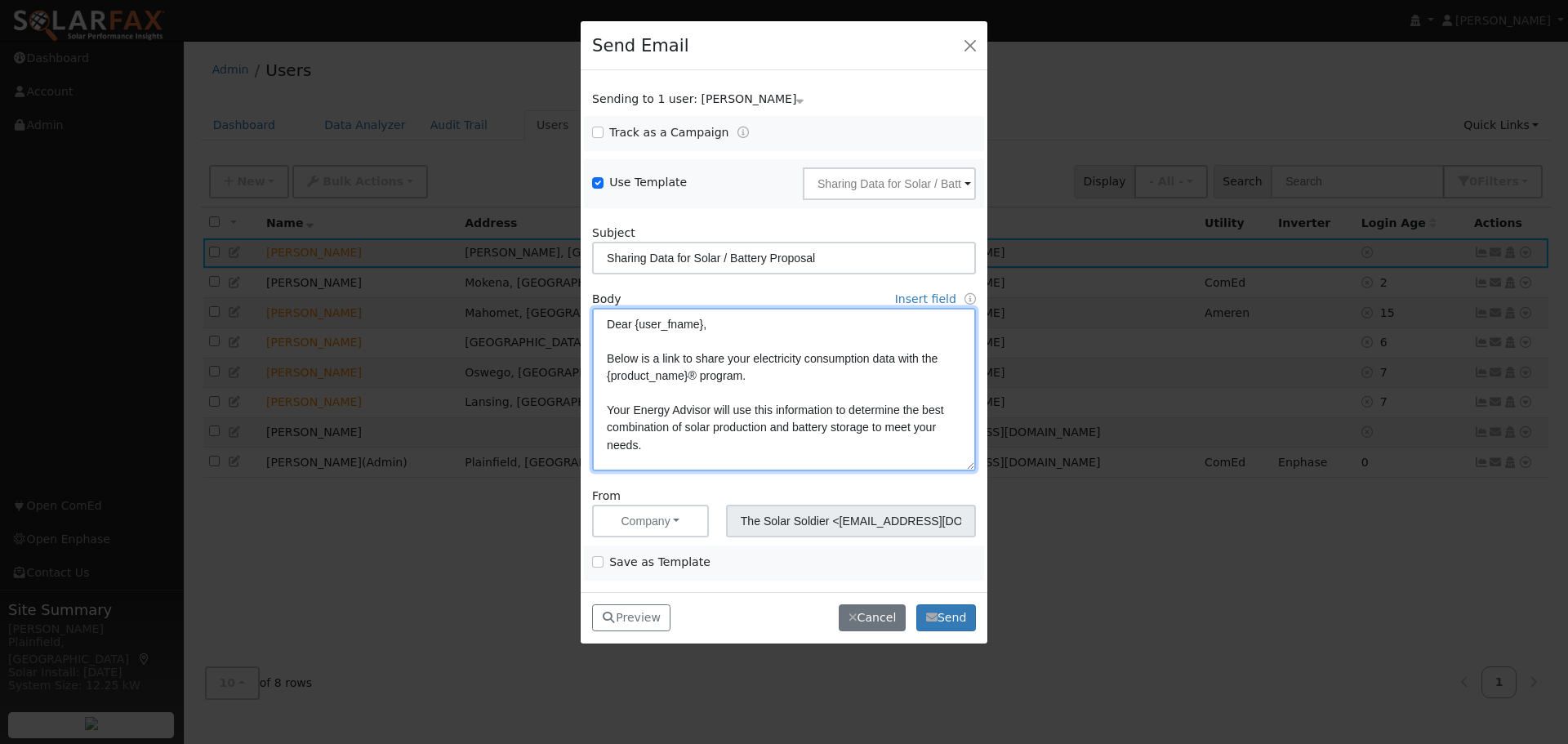
click at [711, 407] on textarea "Dear {user_fname}, Below is a link to share your electricity consumption data w…" at bounding box center [784, 389] width 384 height 164
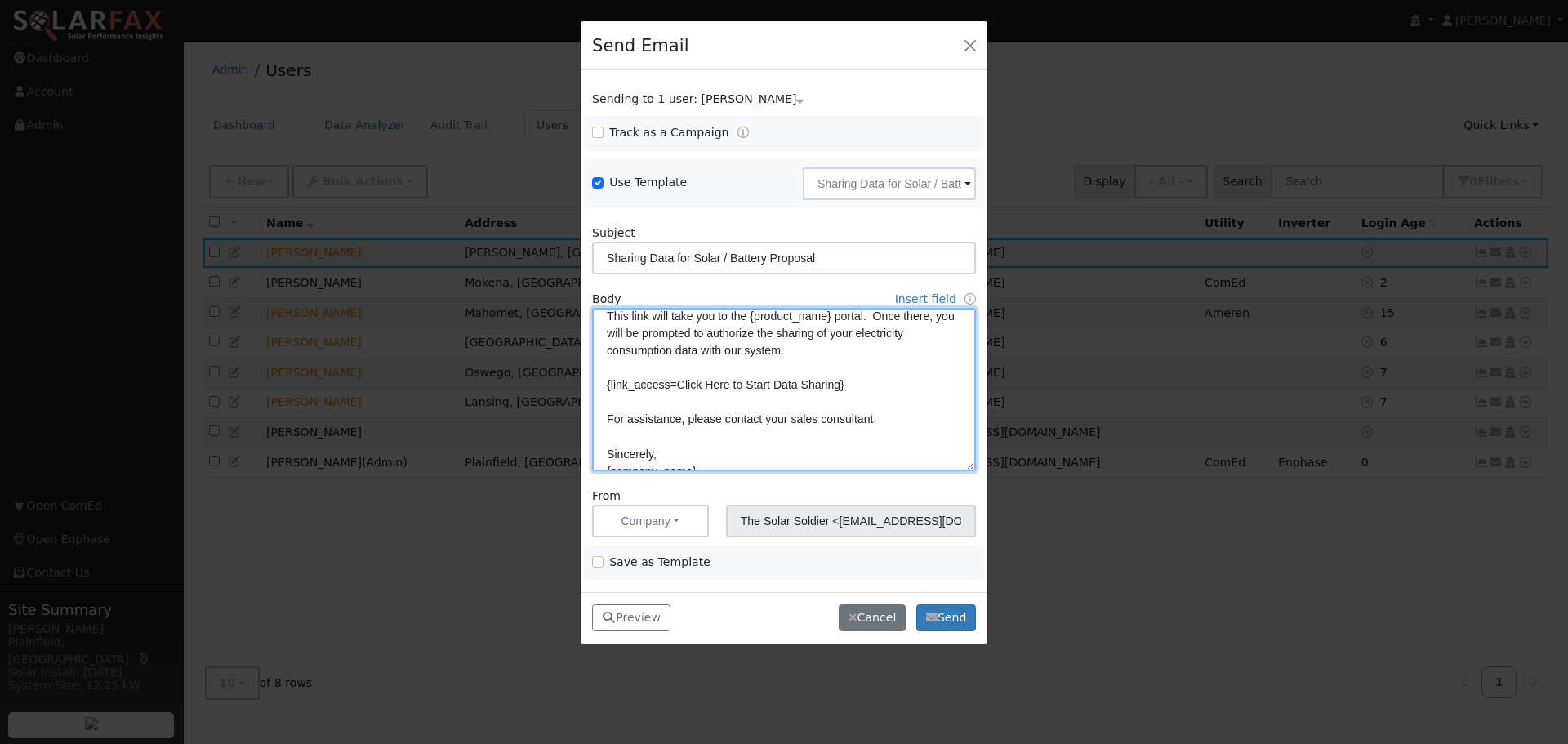
scroll to position [197, 0]
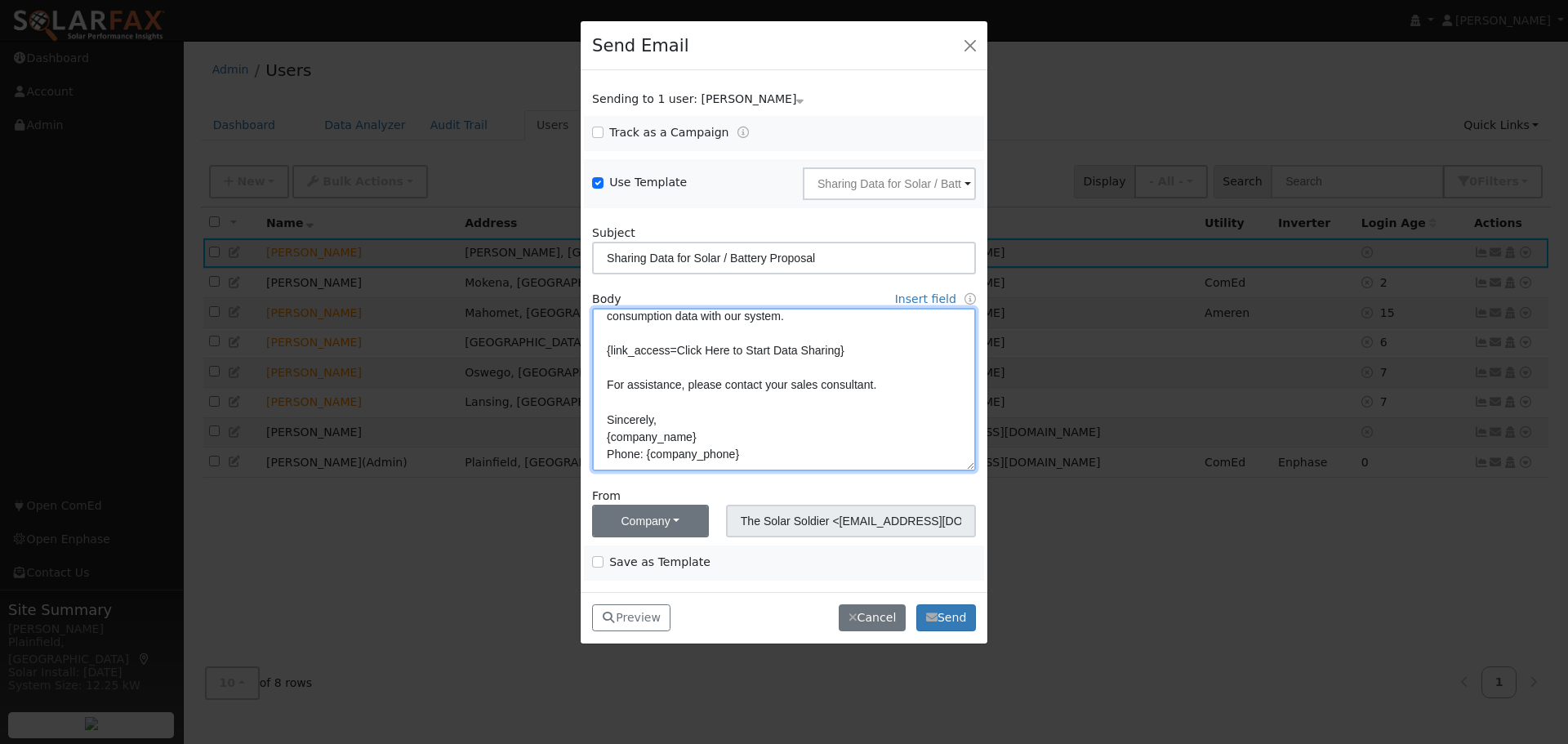
type textarea "Dear {user_fname}, Below is a link to share your electricity consumption data w…"
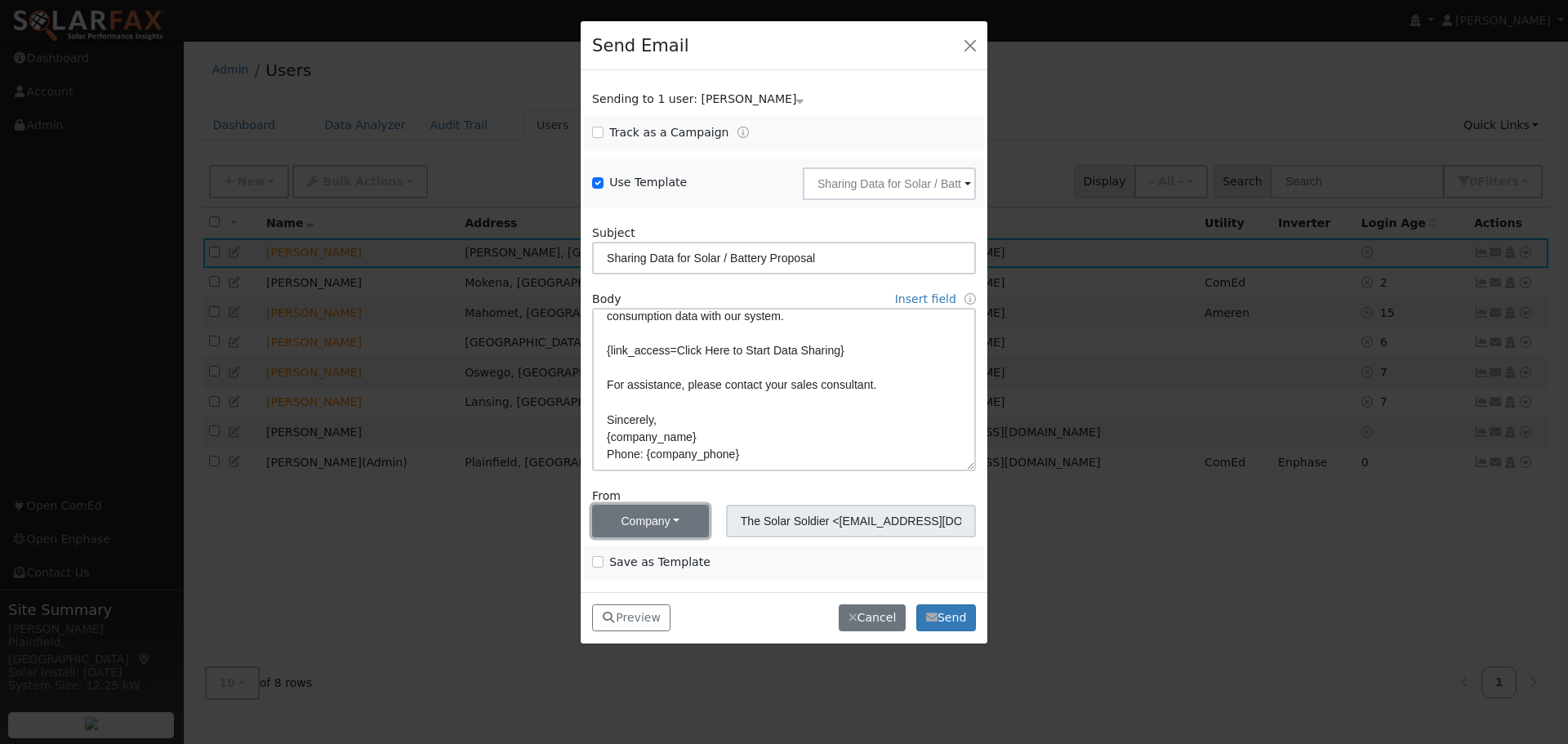
click at [672, 520] on button "Company" at bounding box center [650, 521] width 117 height 33
click at [648, 436] on link "Me" at bounding box center [649, 439] width 113 height 23
type input "[PERSON_NAME] <[PERSON_NAME][EMAIL_ADDRESS][DOMAIN_NAME]>"
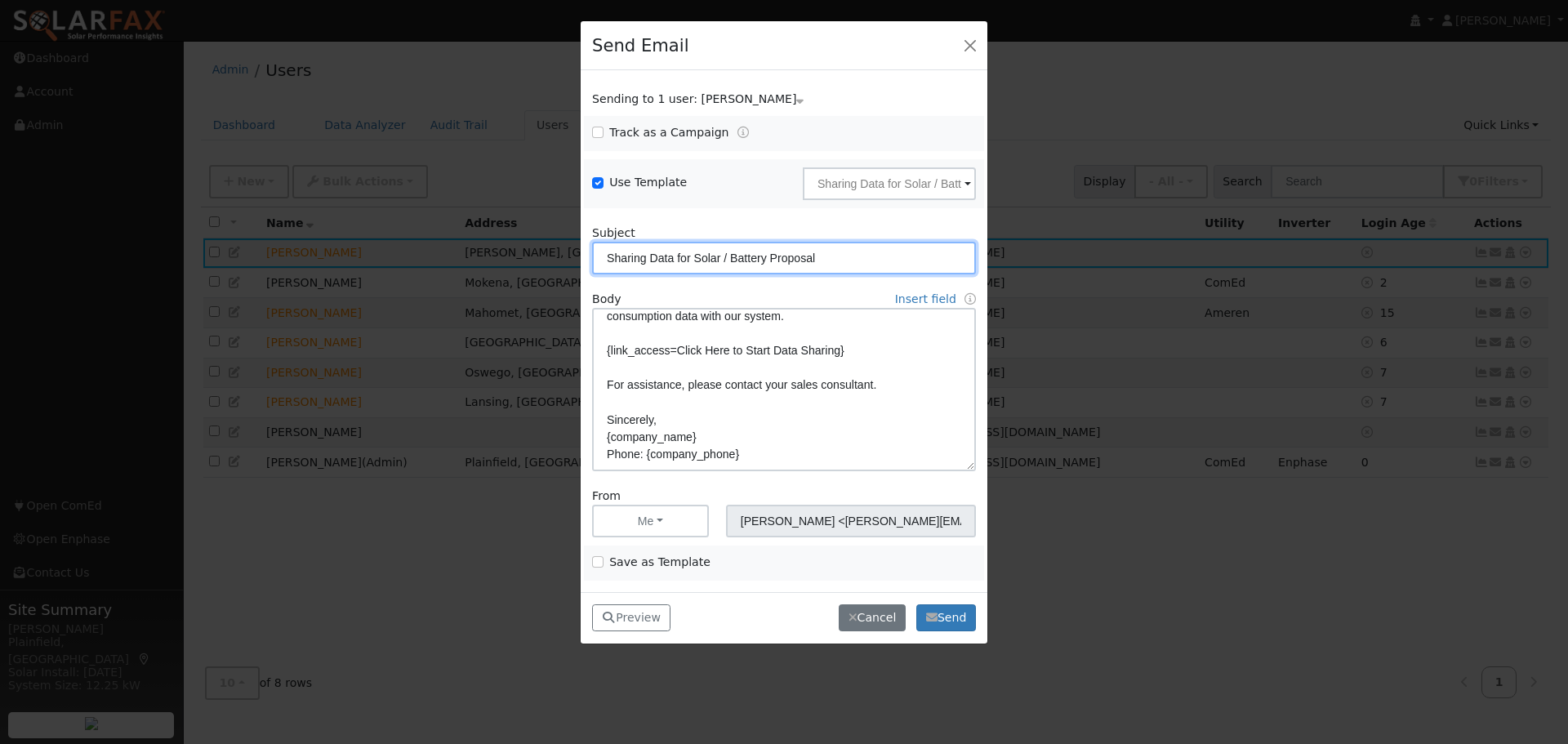
click at [835, 261] on input "Sharing Data for Solar / Battery Proposal" at bounding box center [784, 258] width 384 height 33
type input "Sharing Data for Solar / Battery Proposal for Belong Salon and Extension"
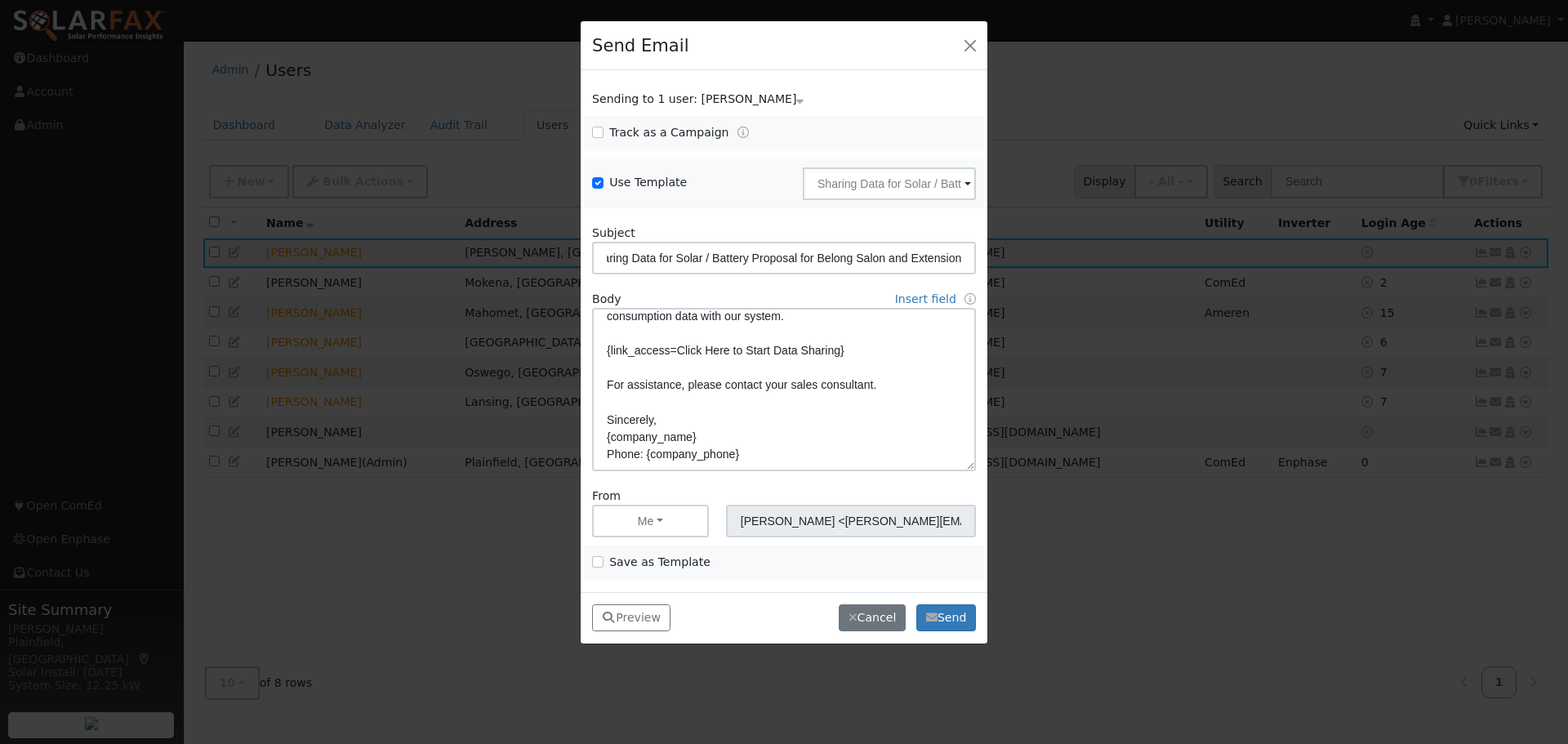
click at [816, 280] on form "Sending to 1 user: [PERSON_NAME] Name Issue [PERSON_NAME] Track as a Campaign .…" at bounding box center [784, 336] width 384 height 490
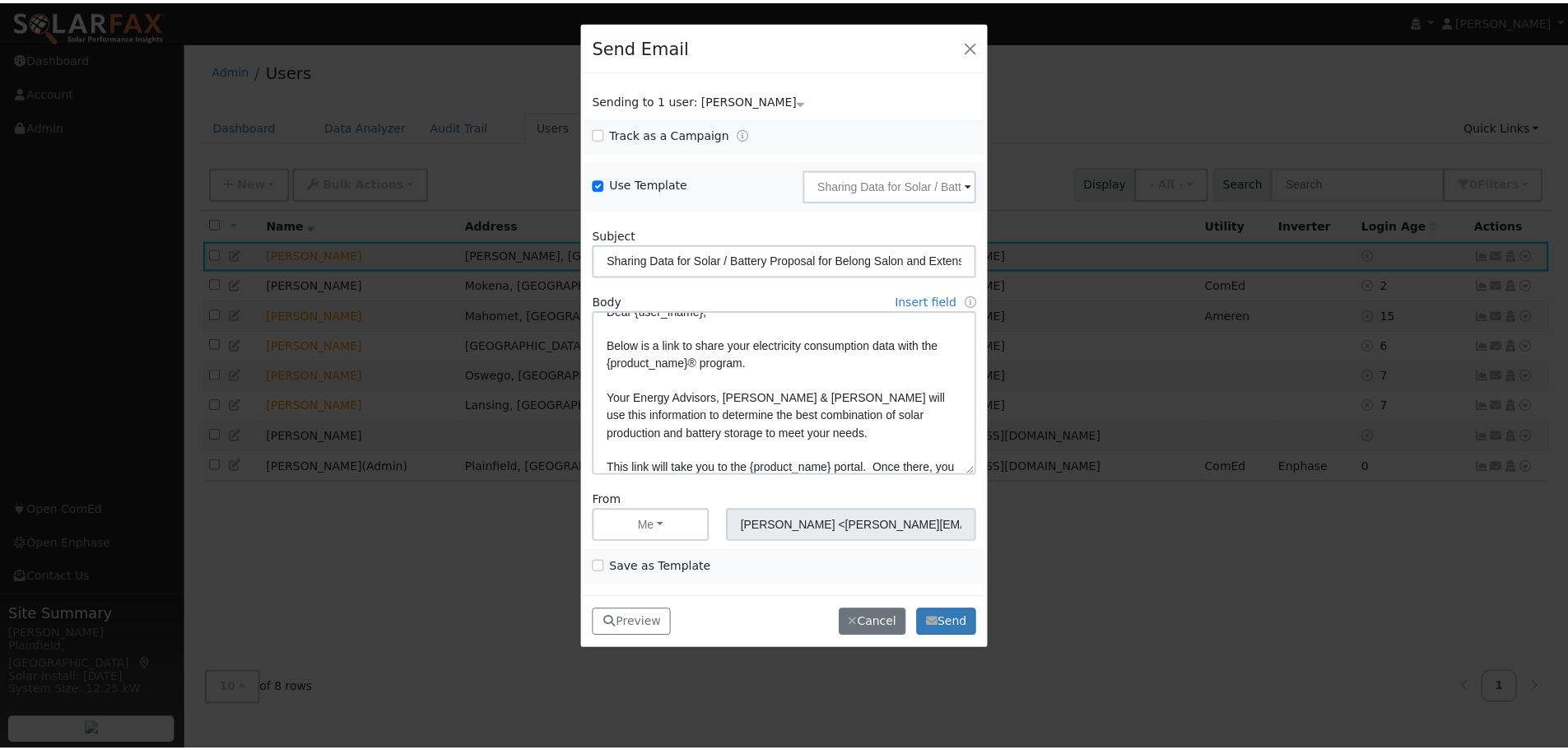
scroll to position [0, 0]
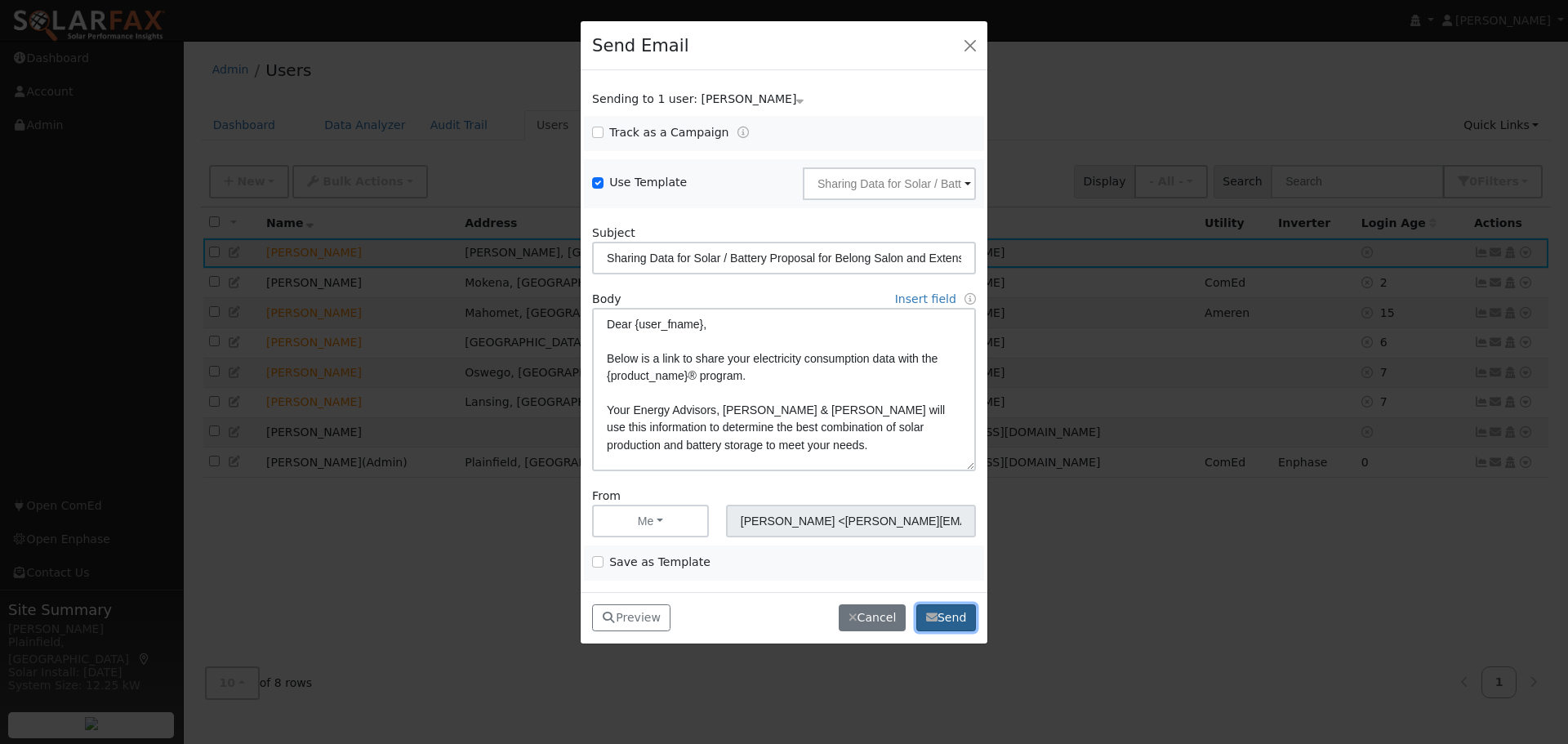
click at [949, 612] on button "Send" at bounding box center [947, 617] width 60 height 28
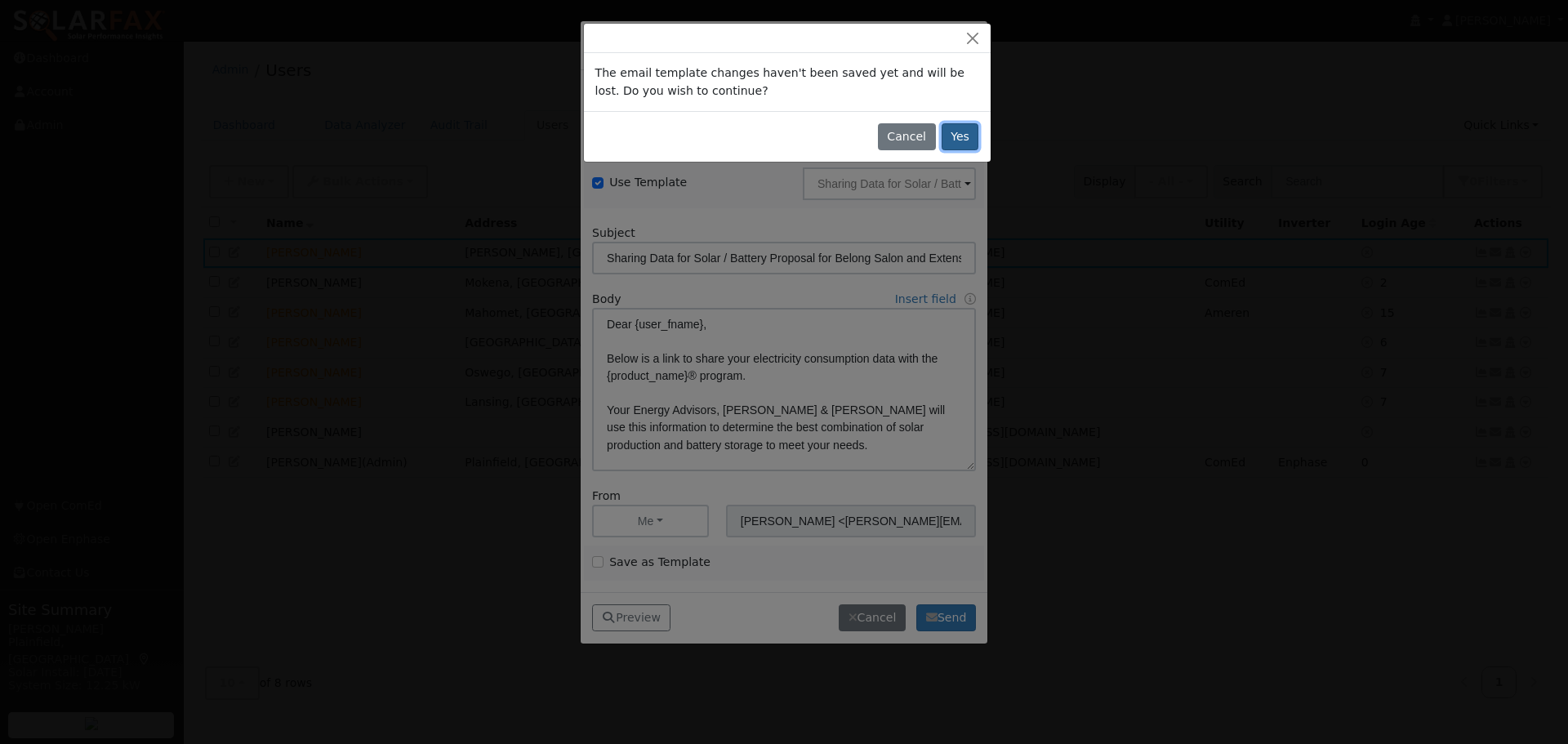
click at [949, 133] on button "Yes" at bounding box center [960, 136] width 38 height 28
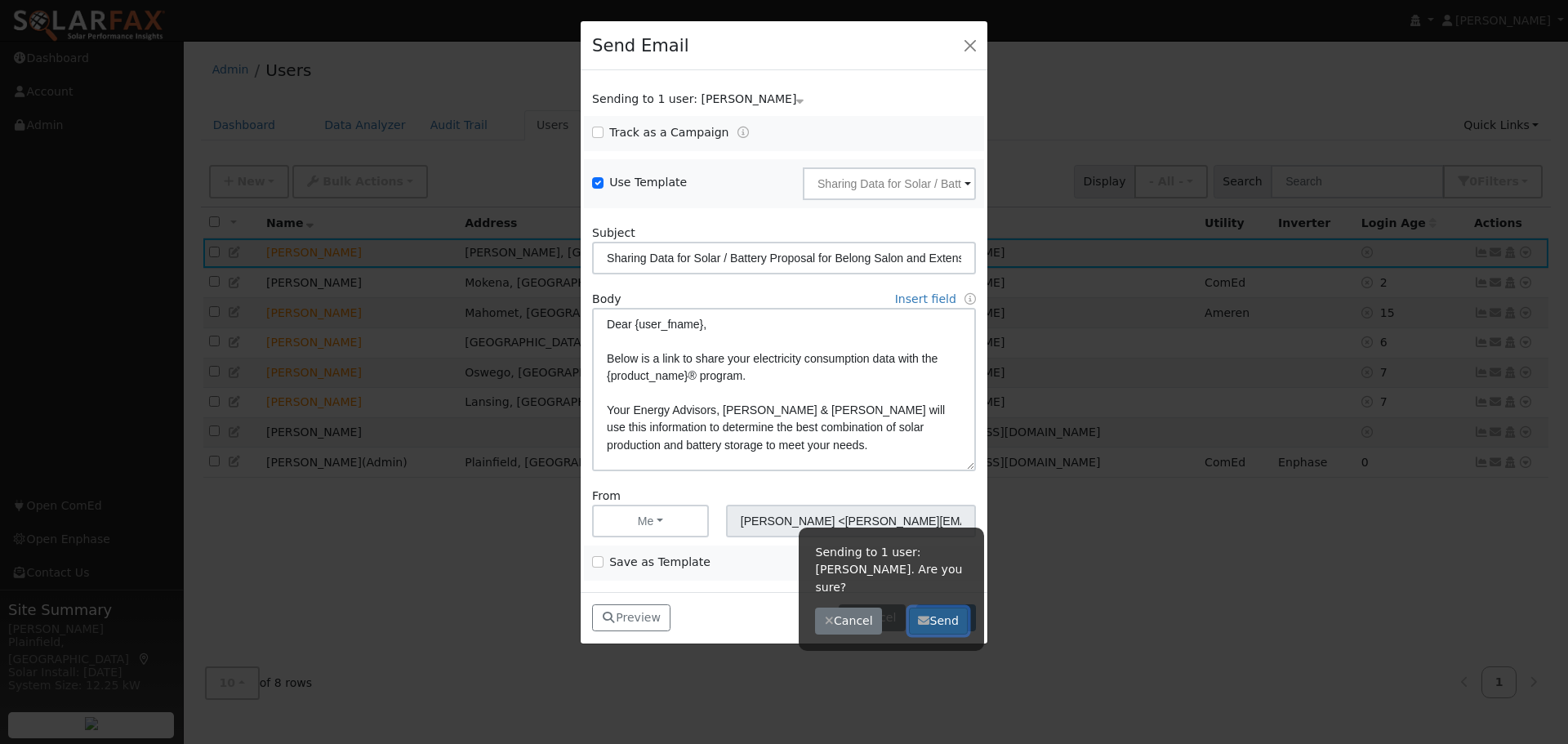
click at [945, 608] on button "Send" at bounding box center [939, 621] width 60 height 28
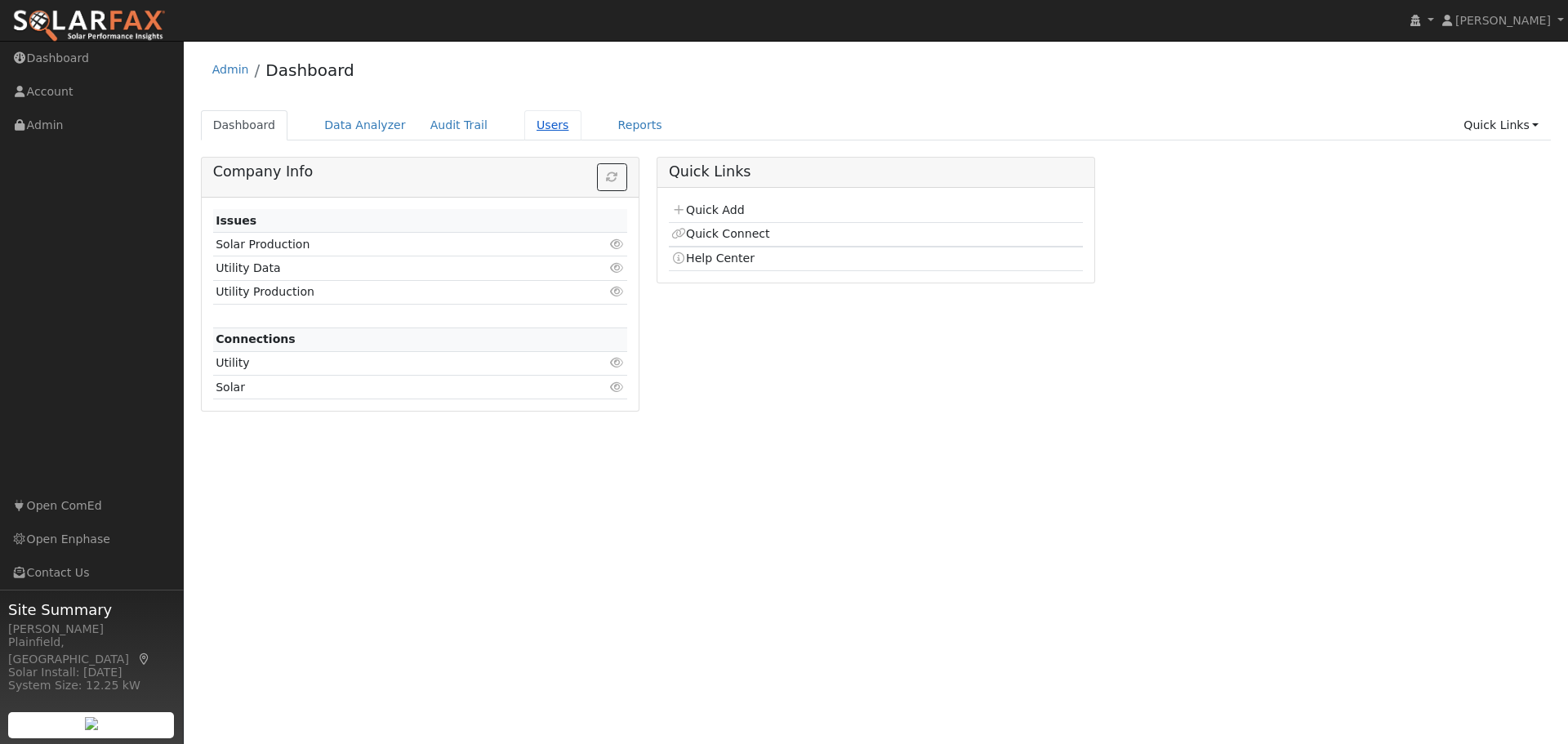
click at [525, 123] on link "Users" at bounding box center [553, 125] width 57 height 30
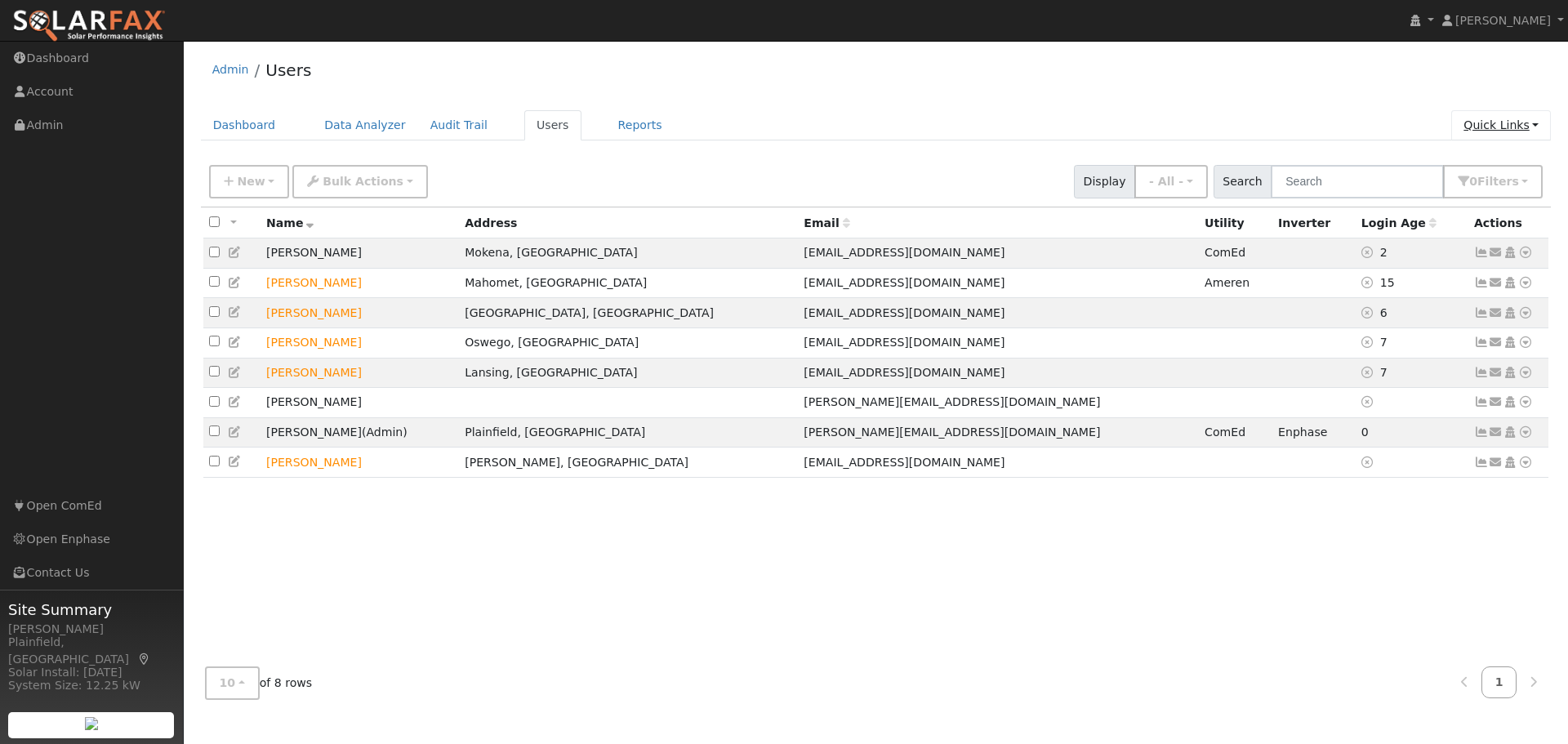
click at [1502, 125] on link "Quick Links" at bounding box center [1500, 125] width 100 height 30
click at [1408, 123] on ul "Dashboard Data Analyzer Audit Trail Users Reports Quick Links Quick Add Quick C…" at bounding box center [876, 125] width 1350 height 30
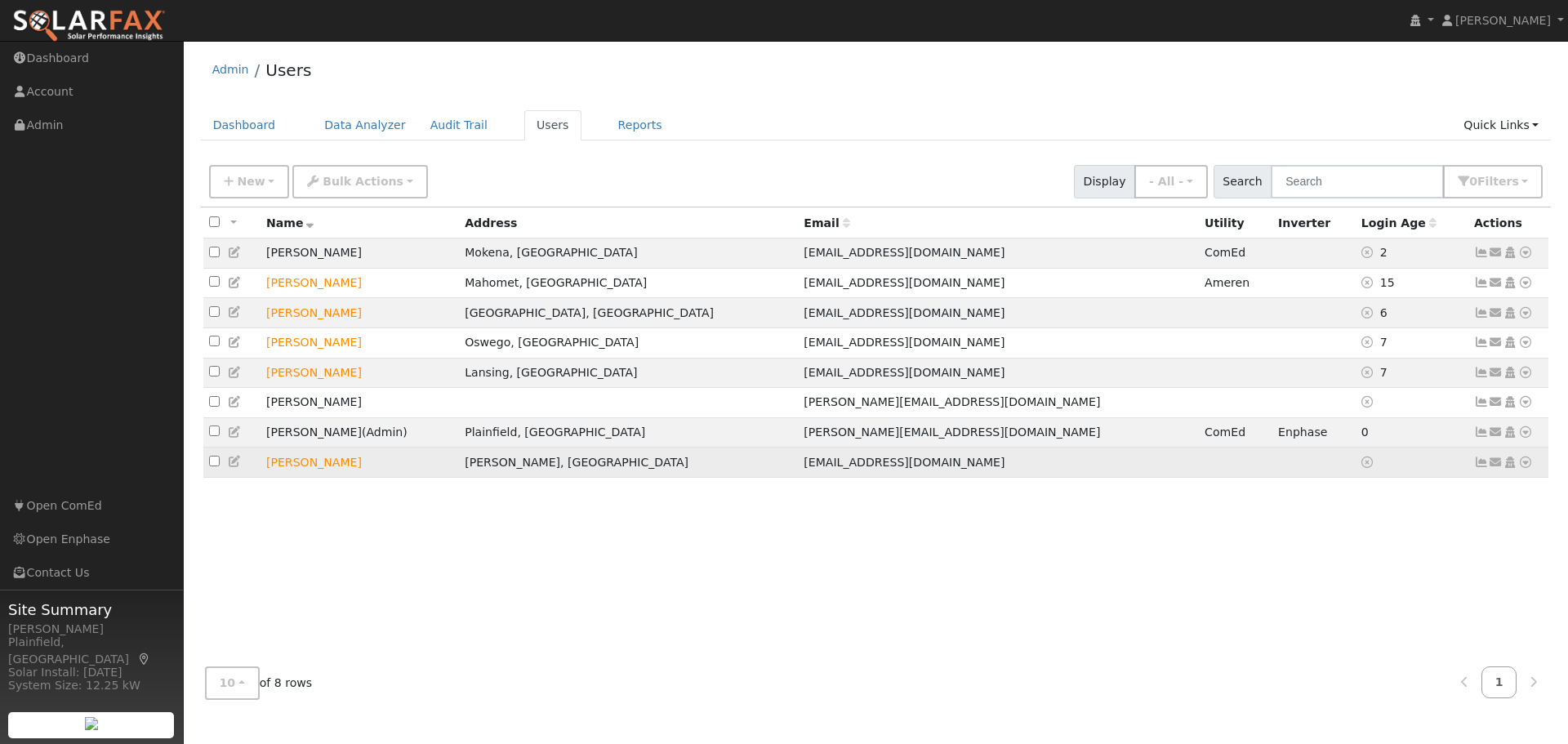
click at [1497, 467] on icon at bounding box center [1495, 462] width 15 height 12
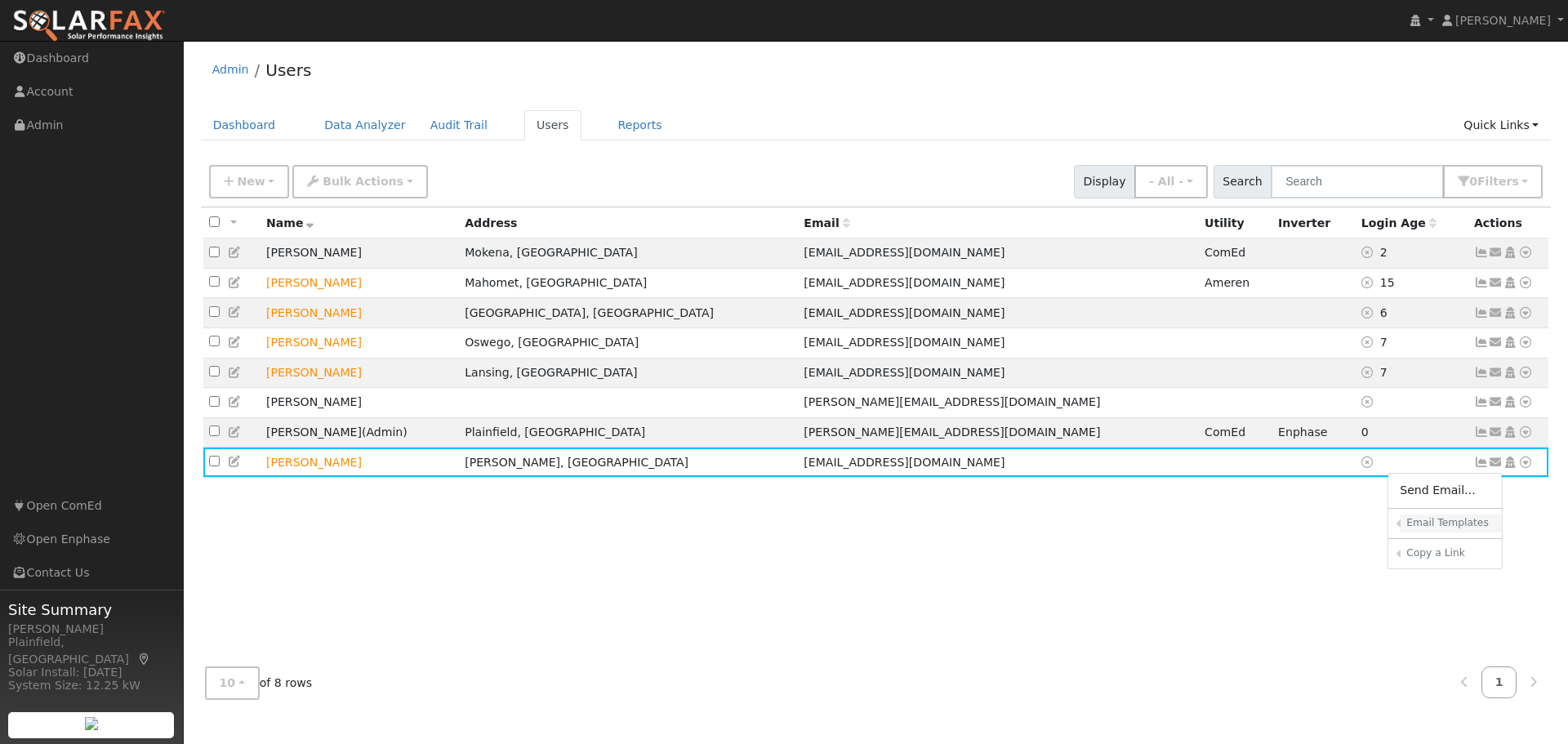
click at [1420, 529] on h6 "Email Templates" at bounding box center [1448, 522] width 84 height 13
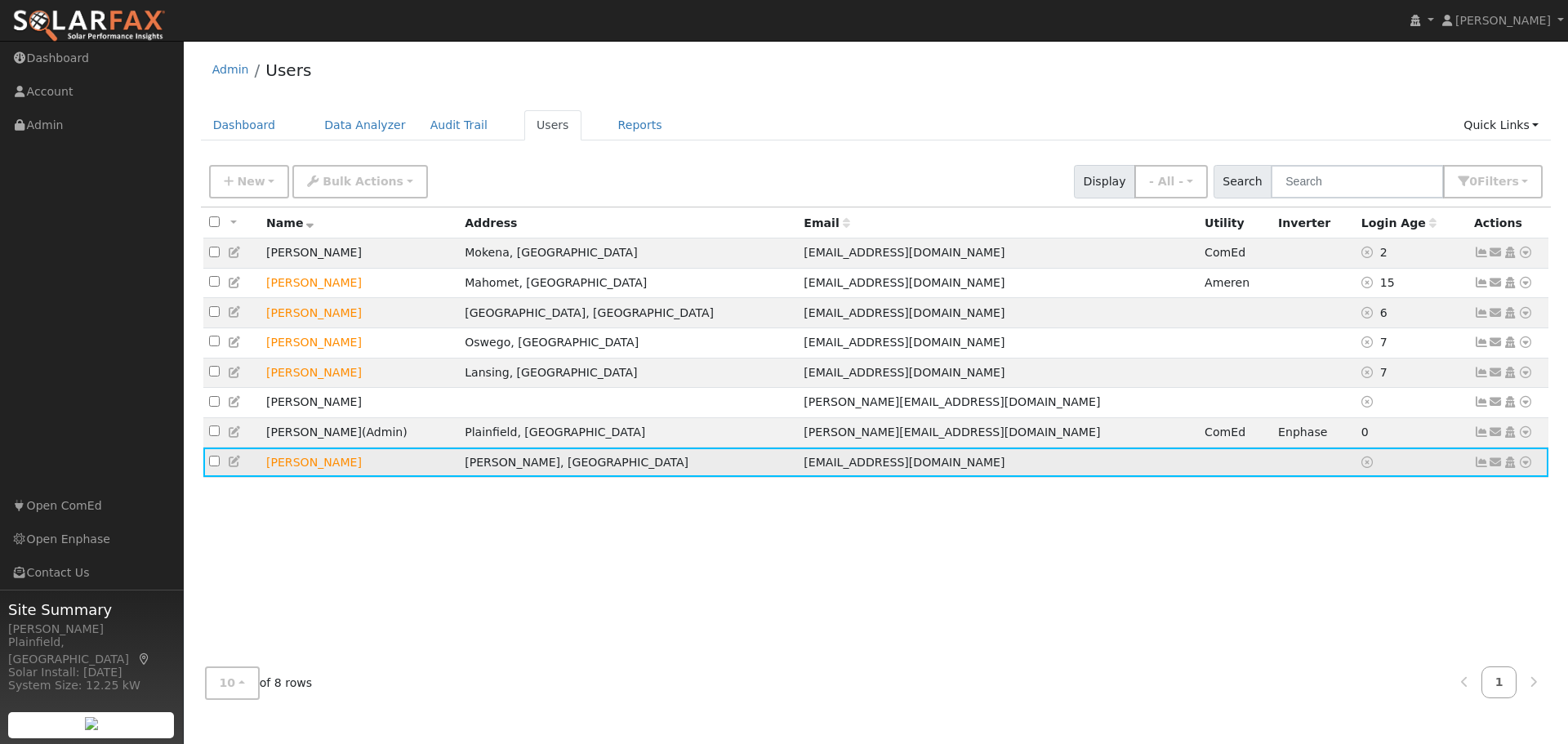
click at [1492, 467] on icon at bounding box center [1495, 462] width 15 height 12
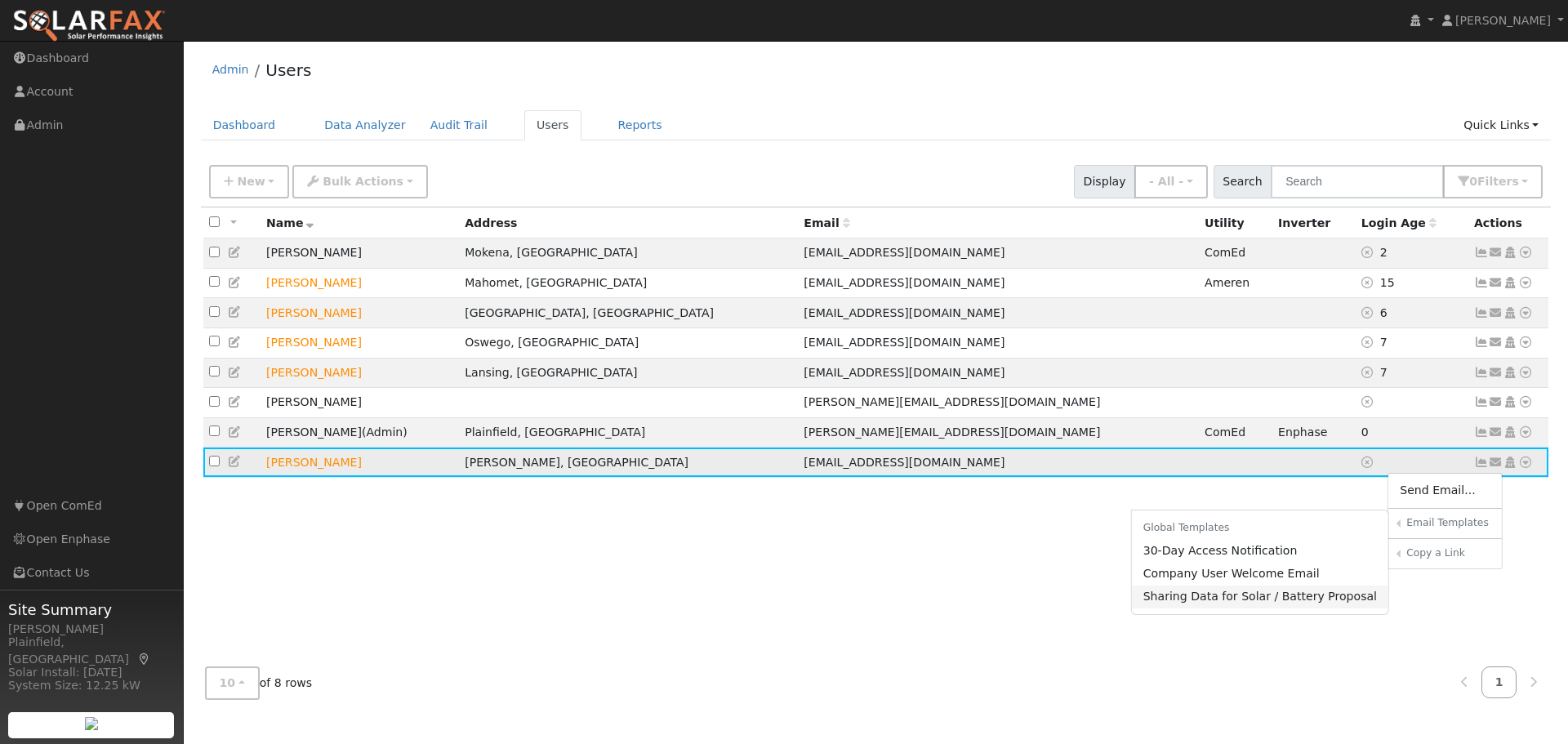
click at [1227, 603] on link "Sharing Data for Solar / Battery Proposal" at bounding box center [1260, 597] width 257 height 23
